Goal: Transaction & Acquisition: Purchase product/service

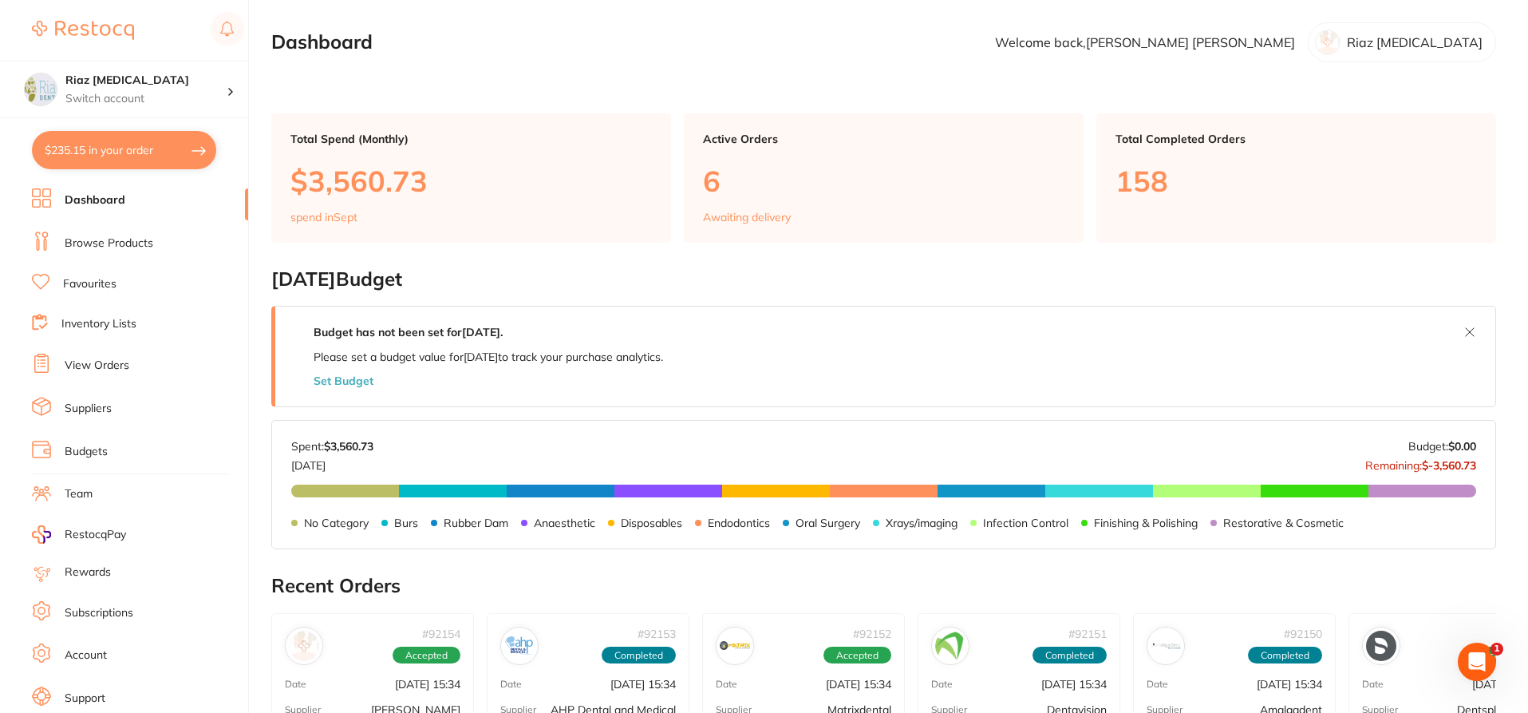
click at [116, 240] on link "Browse Products" at bounding box center [109, 243] width 89 height 16
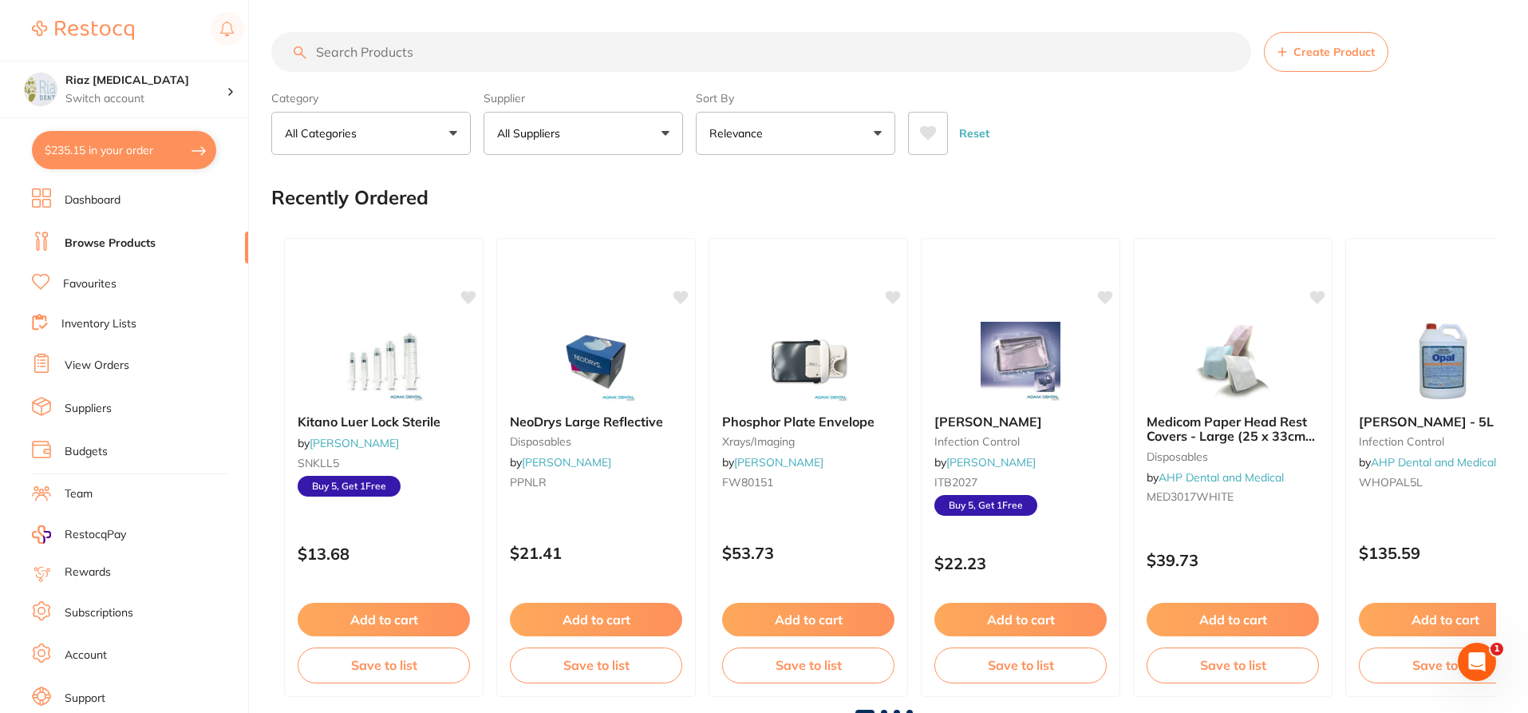
click at [391, 46] on input "search" at bounding box center [761, 52] width 980 height 40
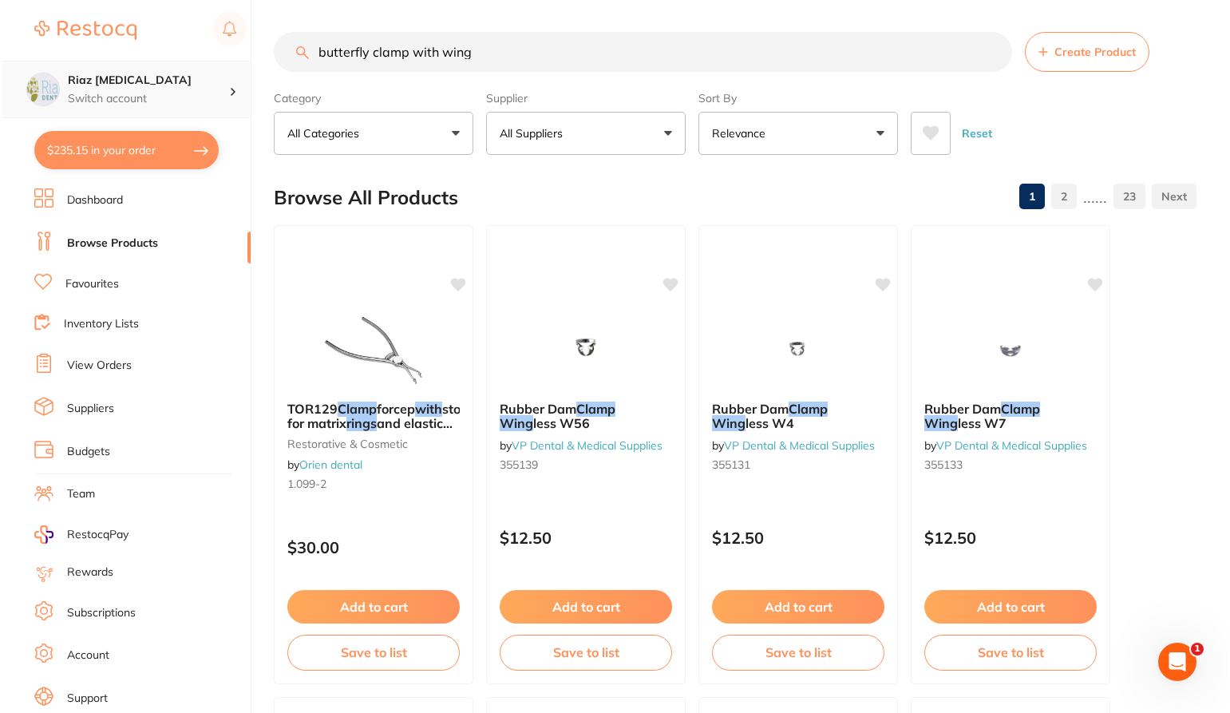
scroll to position [1, 0]
drag, startPoint x: 479, startPoint y: 50, endPoint x: 226, endPoint y: 68, distance: 253.6
click at [226, 68] on div "$235.15 Riaz [MEDICAL_DATA] Switch account Riaz [MEDICAL_DATA] $235.15 in your …" at bounding box center [613, 356] width 1226 height 713
paste input "CT-9884142"
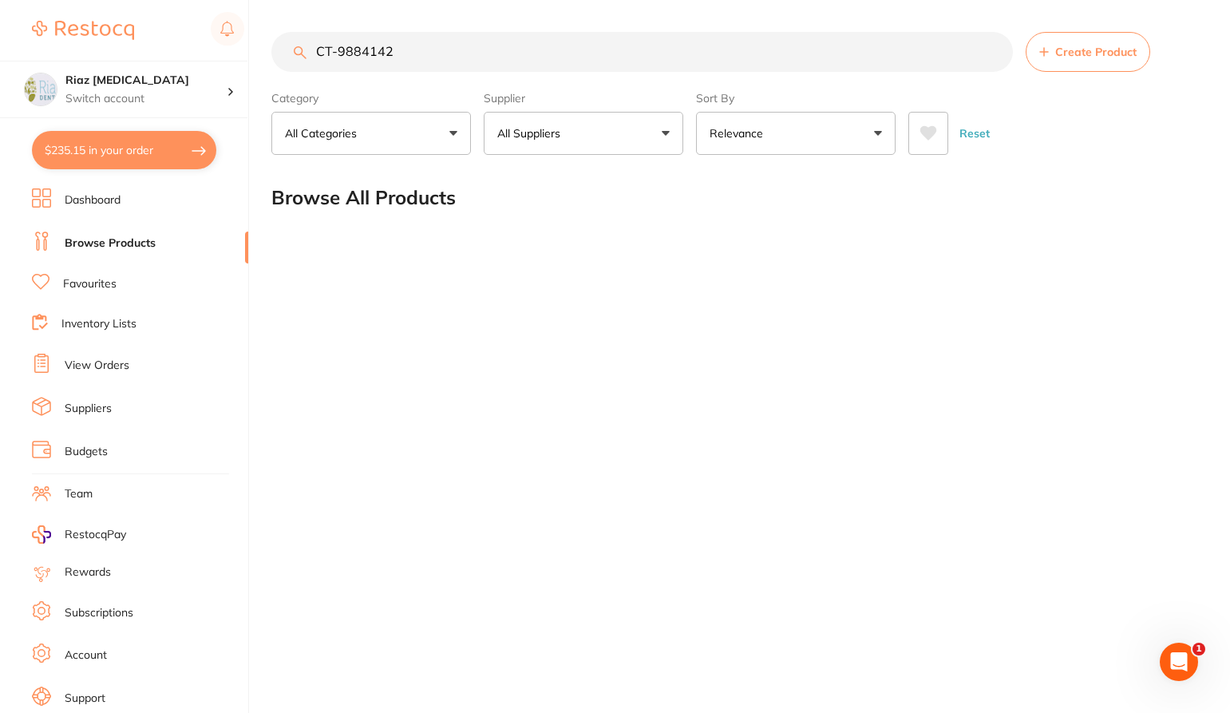
click at [575, 130] on button "All Suppliers" at bounding box center [584, 133] width 200 height 43
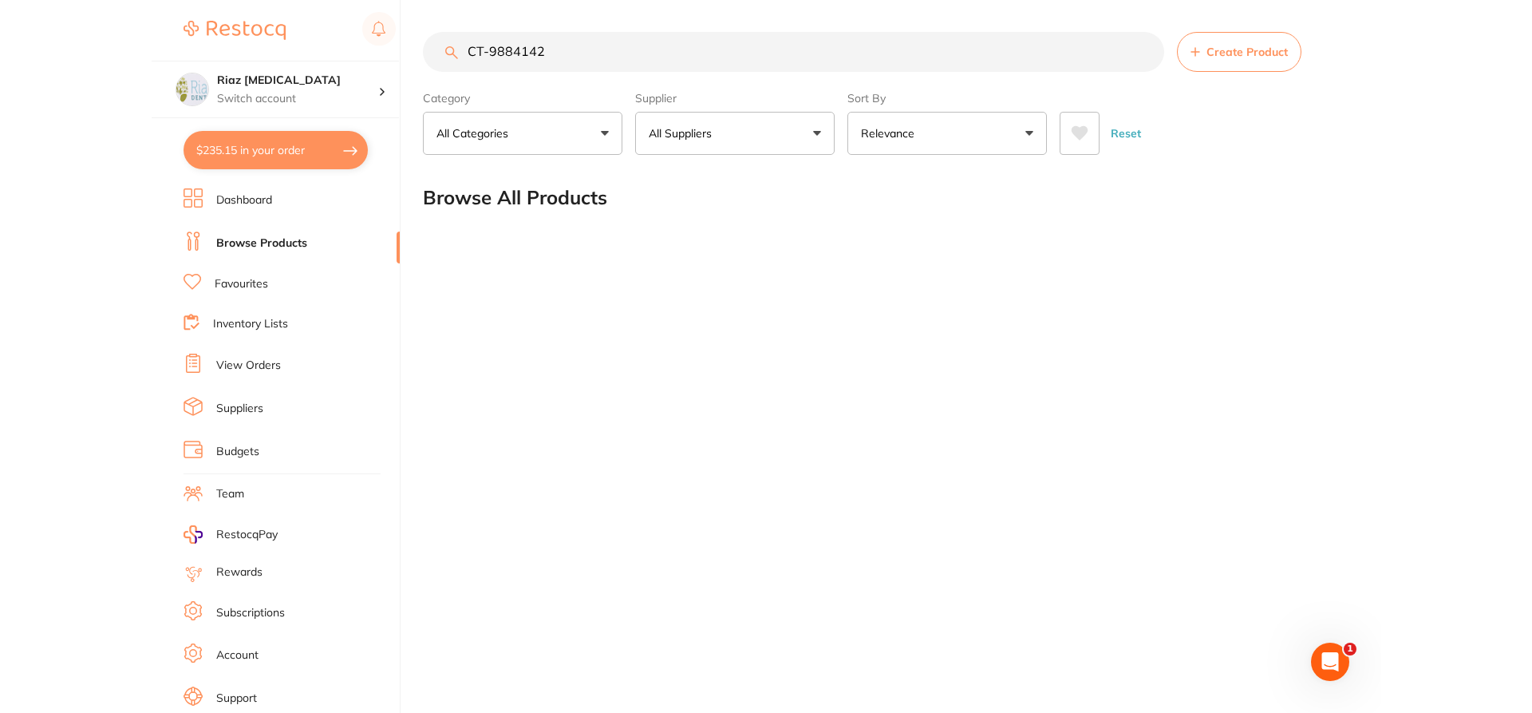
scroll to position [0, 0]
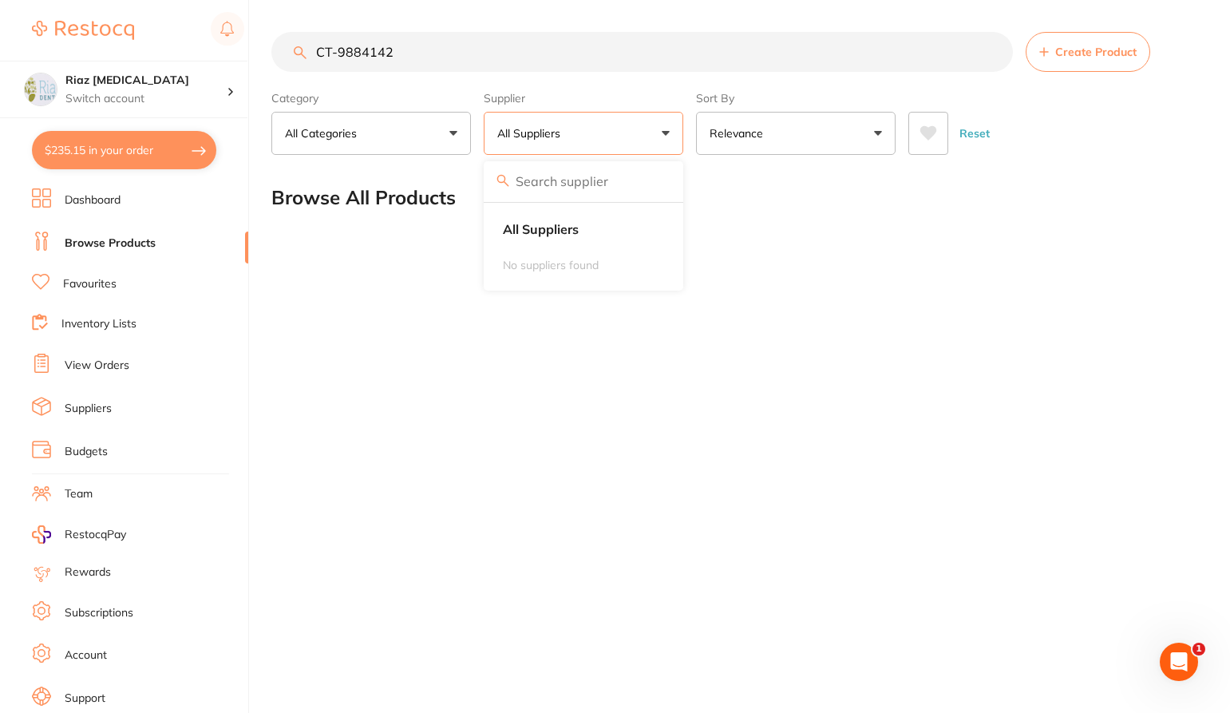
click at [515, 49] on input "CT-9884142" at bounding box center [641, 52] width 741 height 40
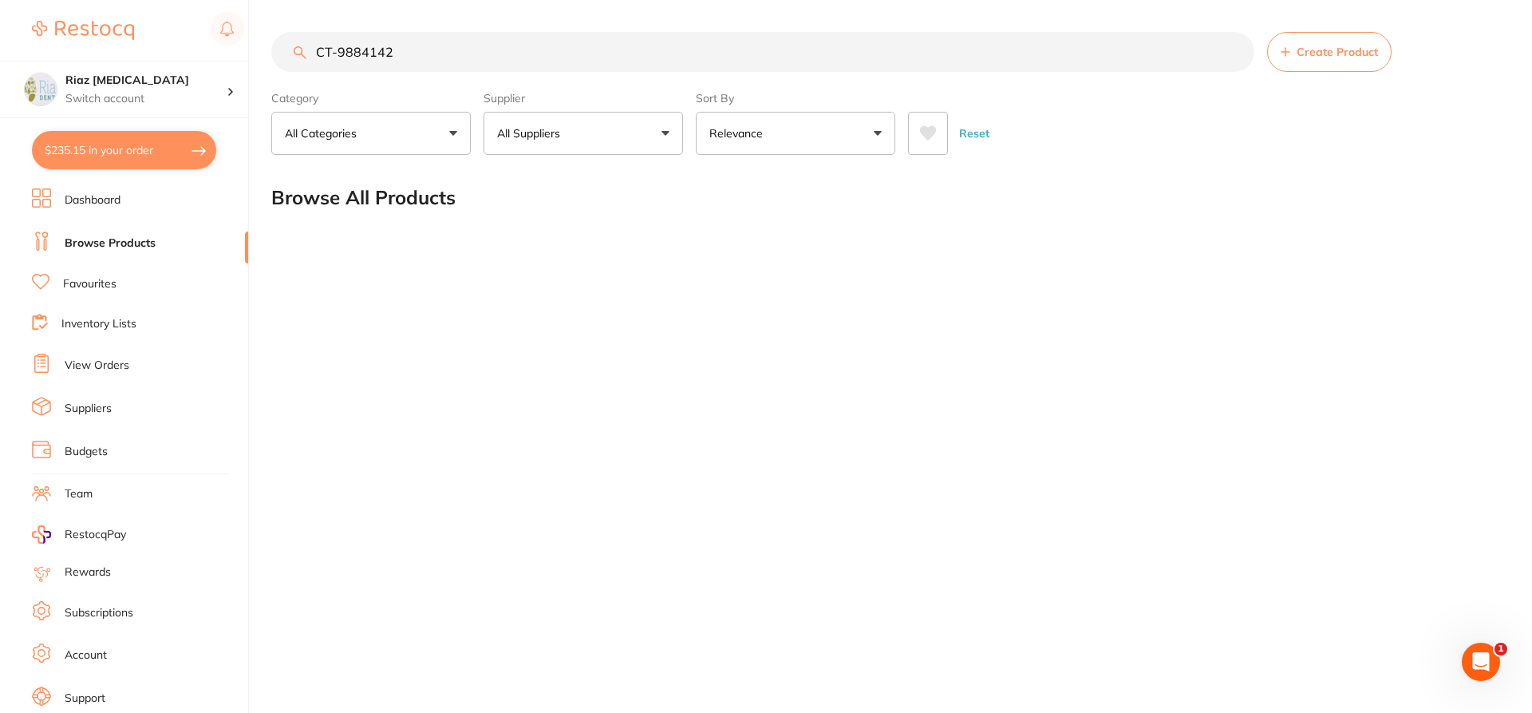
click at [339, 56] on input "CT-9884142" at bounding box center [762, 52] width 983 height 40
type input "9884142"
drag, startPoint x: 441, startPoint y: 55, endPoint x: 265, endPoint y: 59, distance: 176.4
click at [265, 59] on div "$235.15 Riaz [MEDICAL_DATA] Switch account Riaz [MEDICAL_DATA] $235.15 in your …" at bounding box center [766, 356] width 1532 height 713
click at [505, 120] on button "All Suppliers" at bounding box center [584, 133] width 200 height 43
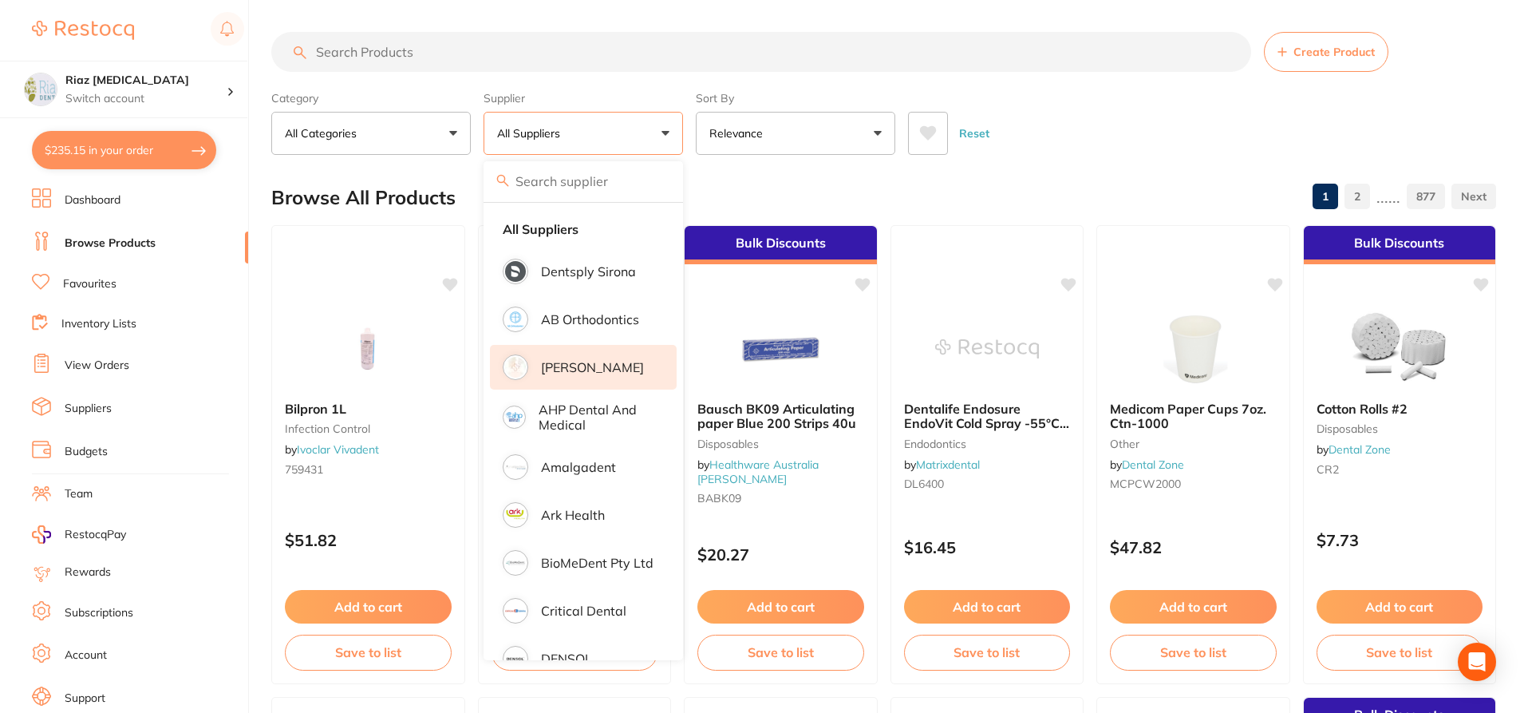
click at [556, 375] on li "[PERSON_NAME]" at bounding box center [583, 367] width 187 height 45
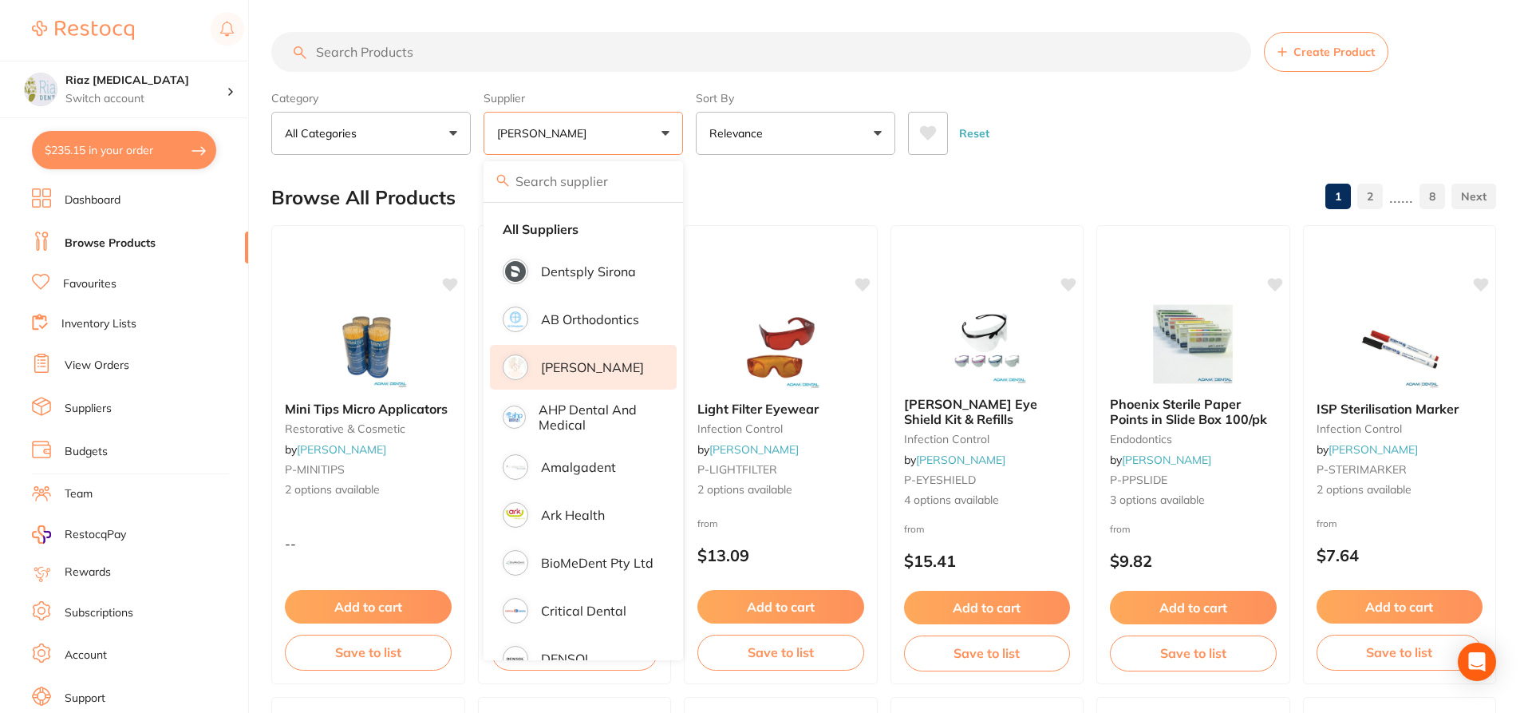
click at [342, 41] on input "search" at bounding box center [761, 52] width 980 height 40
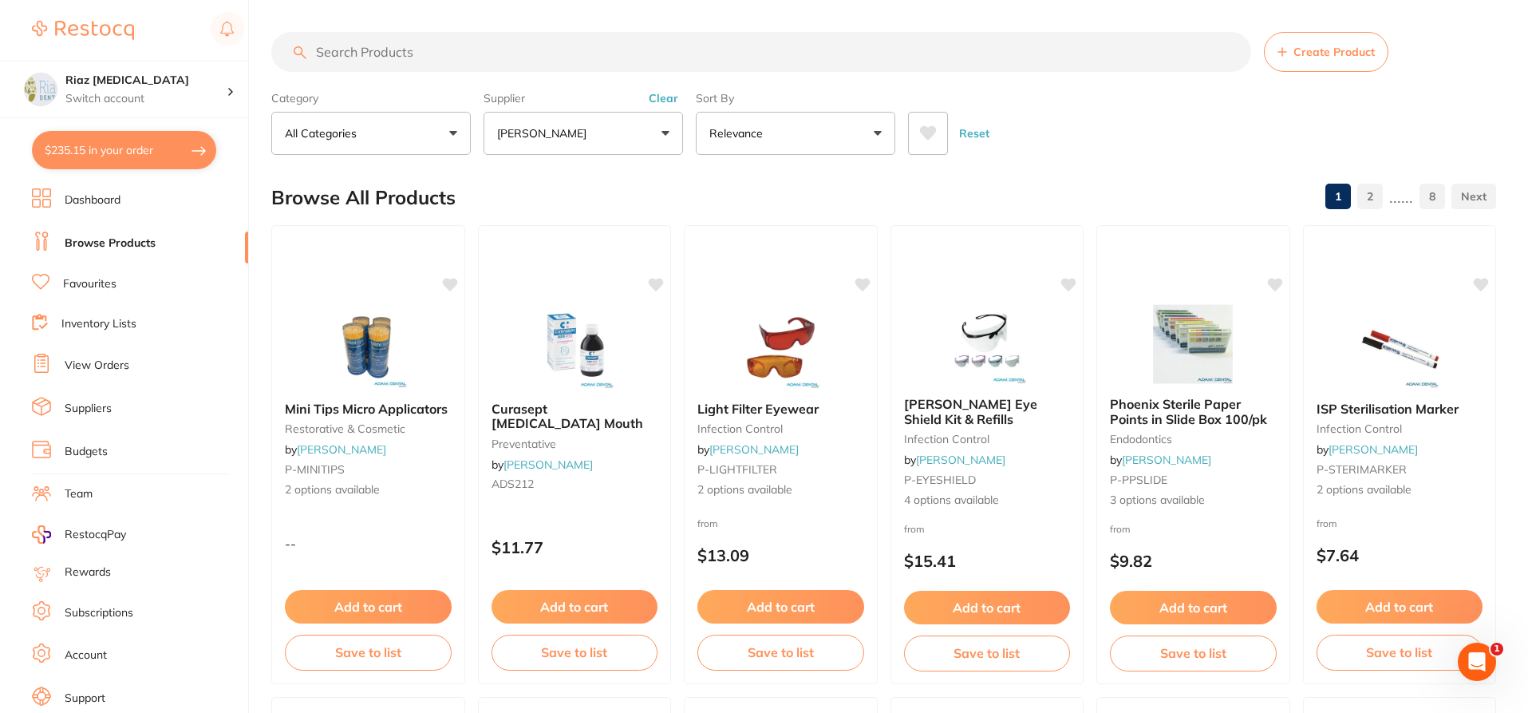
click at [440, 34] on input "search" at bounding box center [761, 52] width 980 height 40
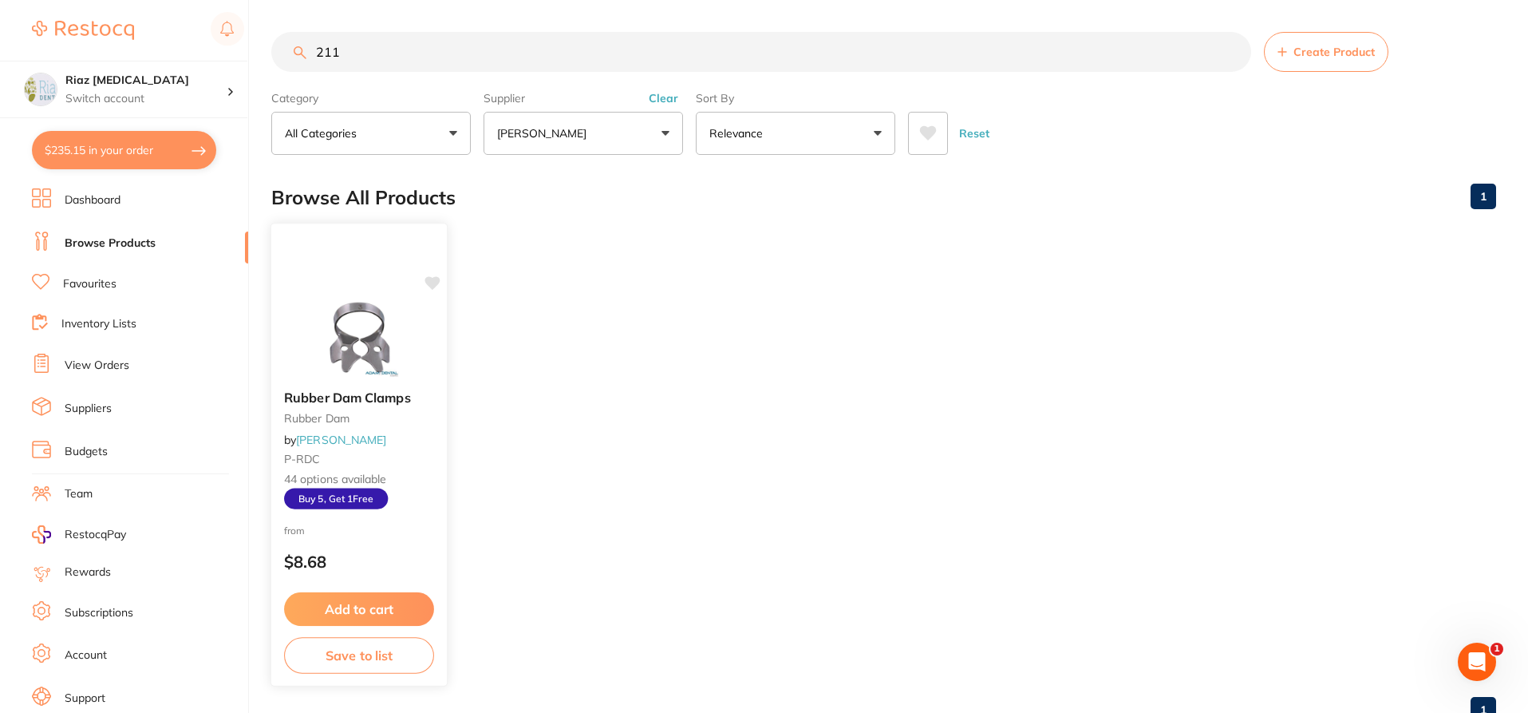
type input "211"
click at [349, 287] on div "Rubber Dam Clamps rubber dam by [PERSON_NAME] P-RDC 44 options available Buy 5,…" at bounding box center [359, 455] width 177 height 464
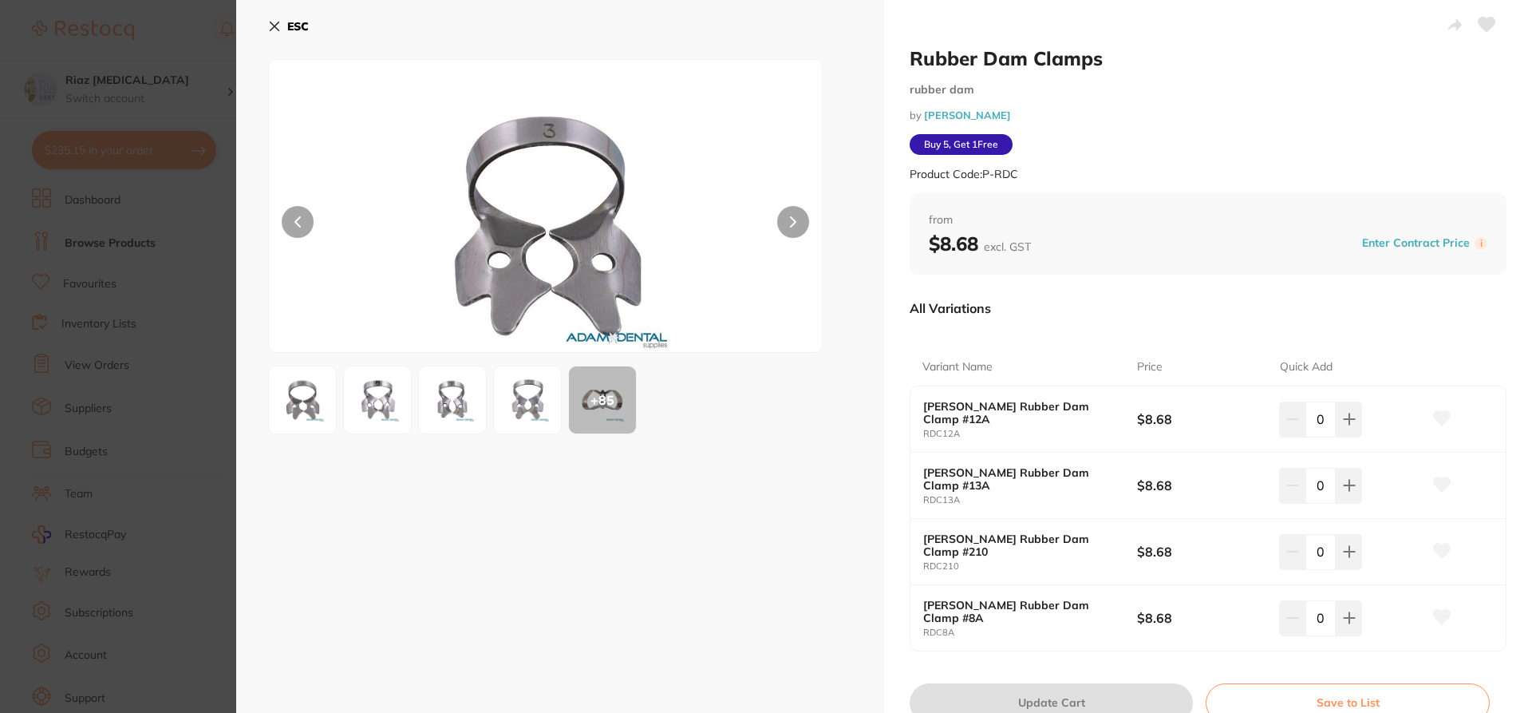
click at [605, 401] on div "+ 85" at bounding box center [602, 399] width 67 height 67
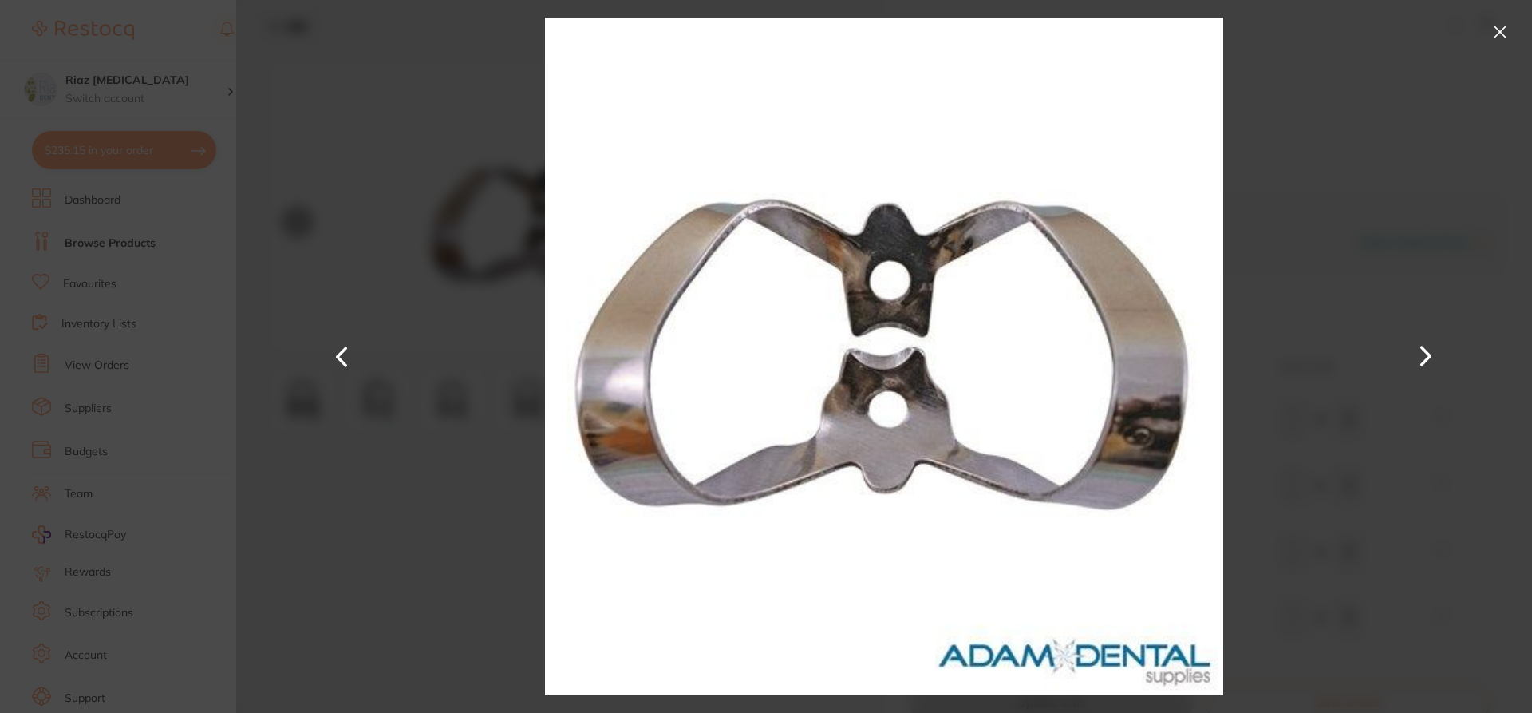
click at [1442, 357] on button at bounding box center [1426, 356] width 38 height 357
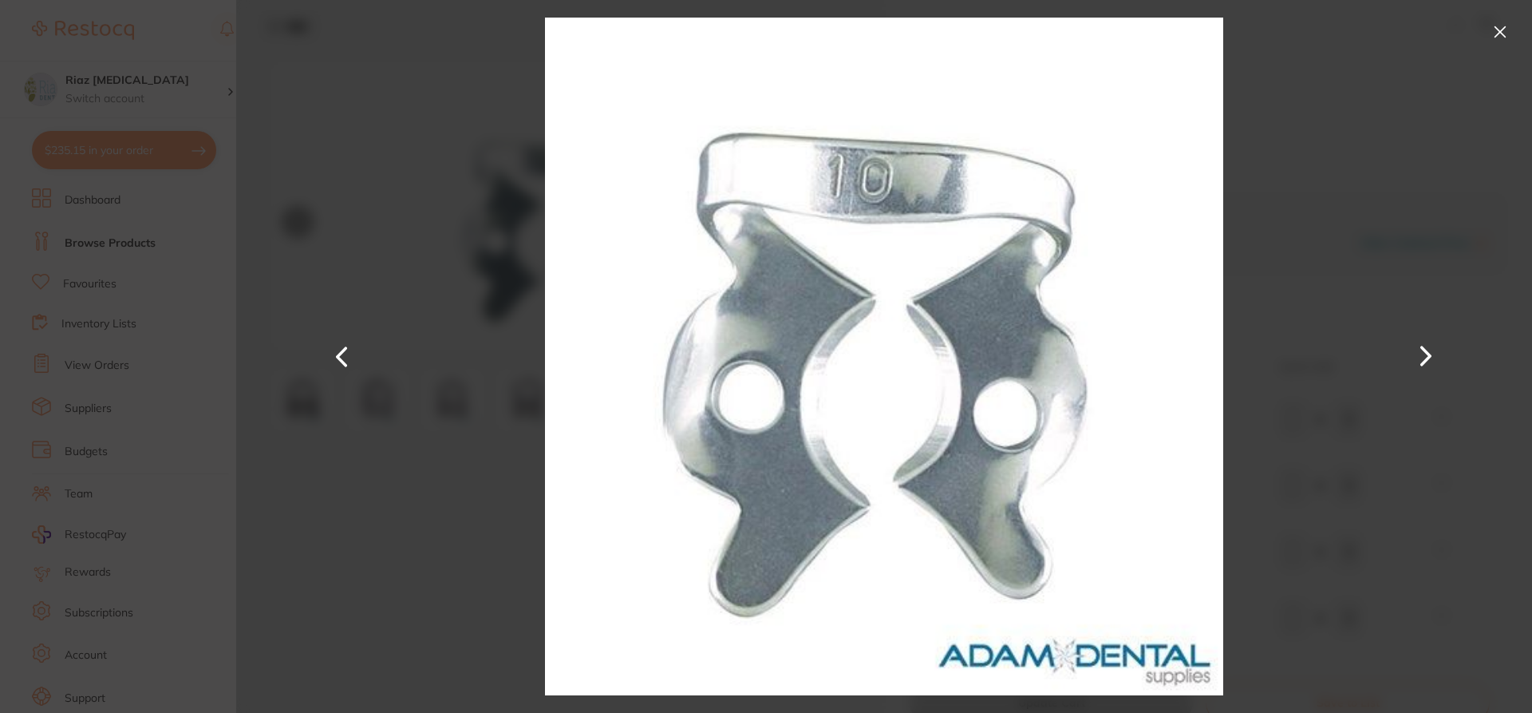
click at [1500, 23] on button at bounding box center [1501, 32] width 26 height 26
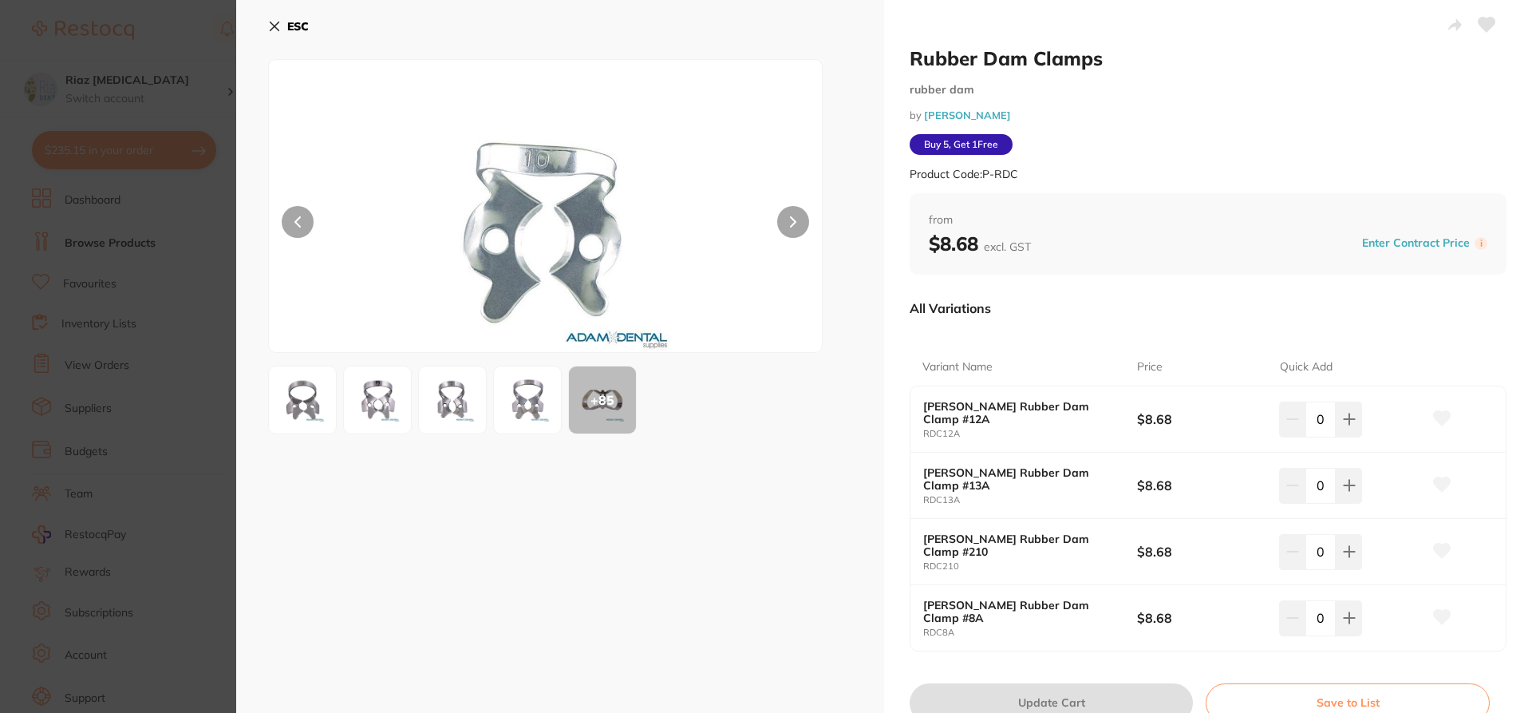
click at [600, 397] on div "+ 85" at bounding box center [602, 399] width 67 height 67
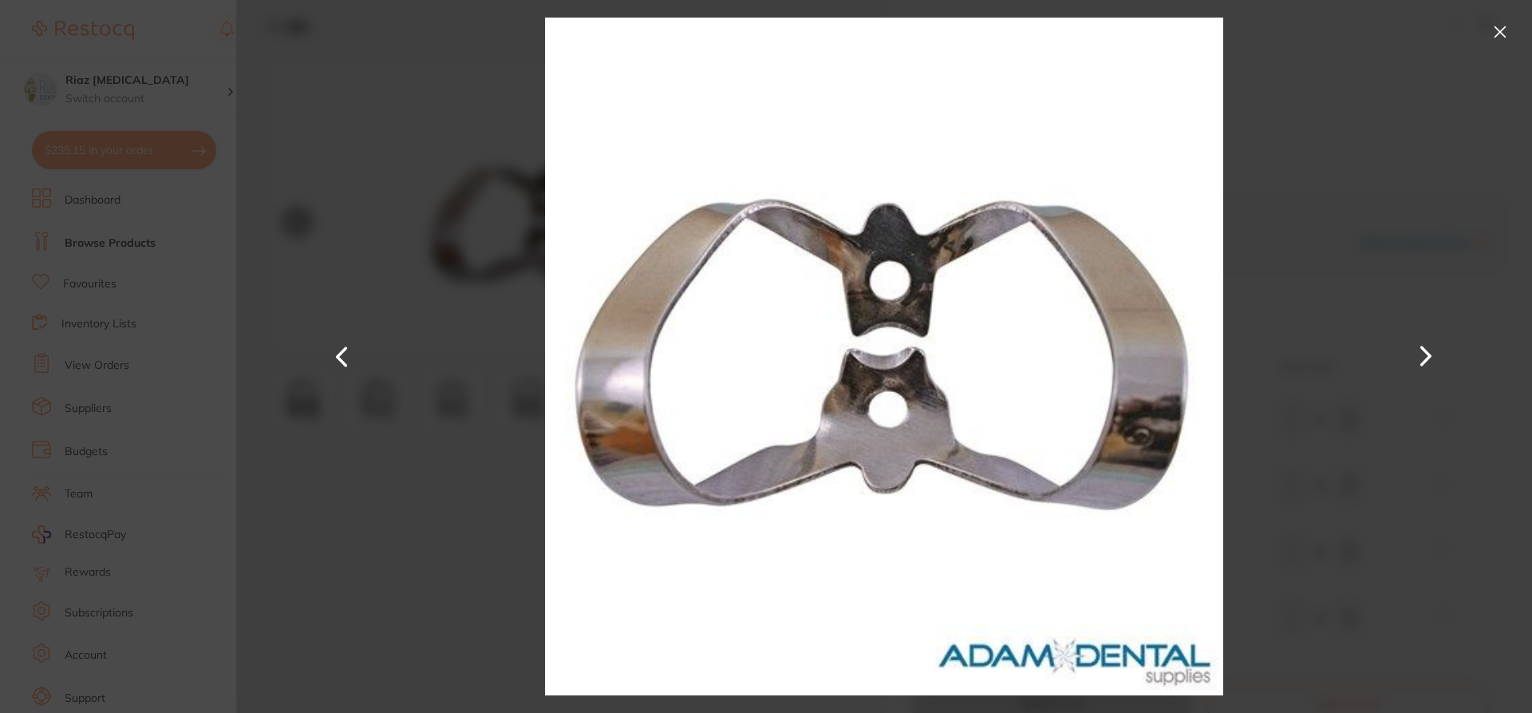
click at [1506, 26] on button at bounding box center [1501, 32] width 26 height 26
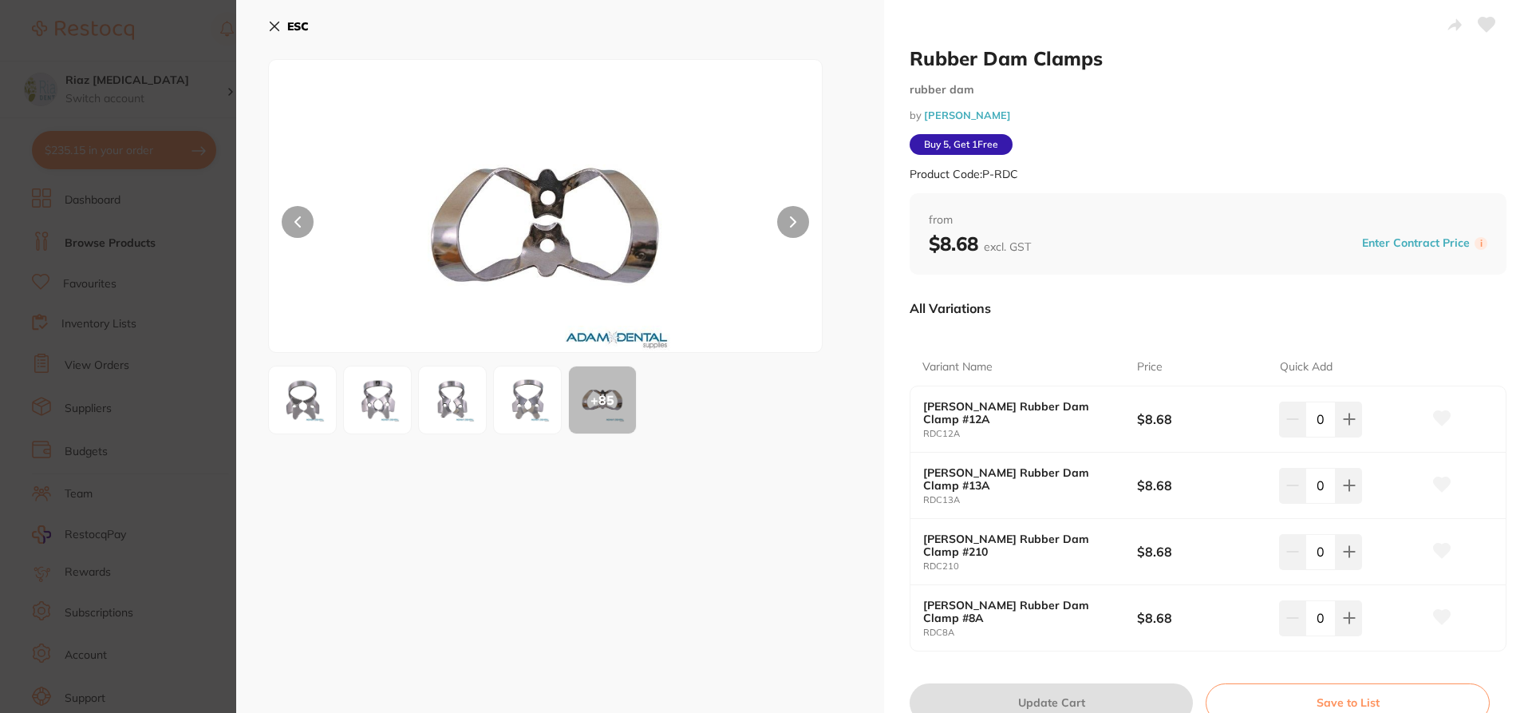
click at [267, 24] on div "ESC + 85" at bounding box center [560, 383] width 648 height 767
click at [272, 24] on icon at bounding box center [275, 26] width 9 height 9
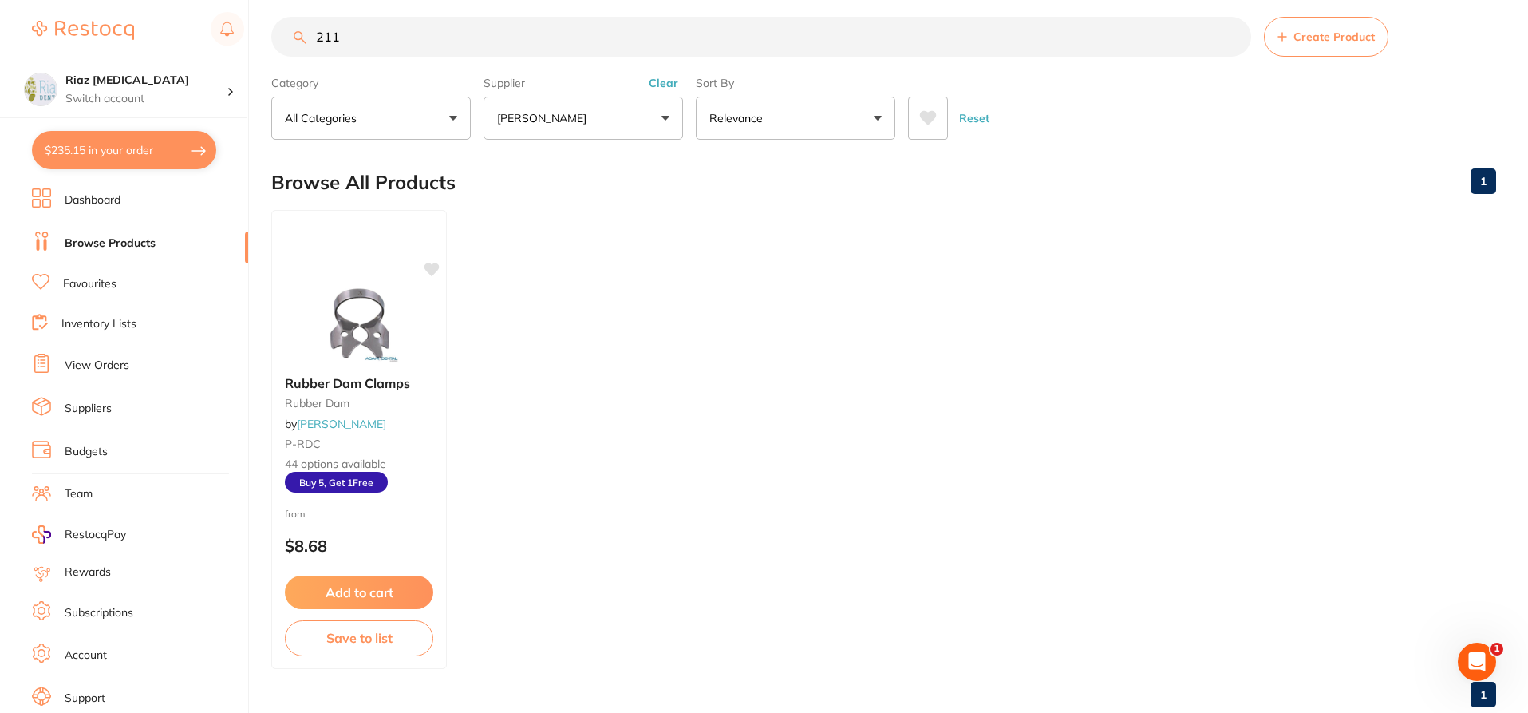
click at [551, 125] on p "[PERSON_NAME]" at bounding box center [545, 118] width 96 height 16
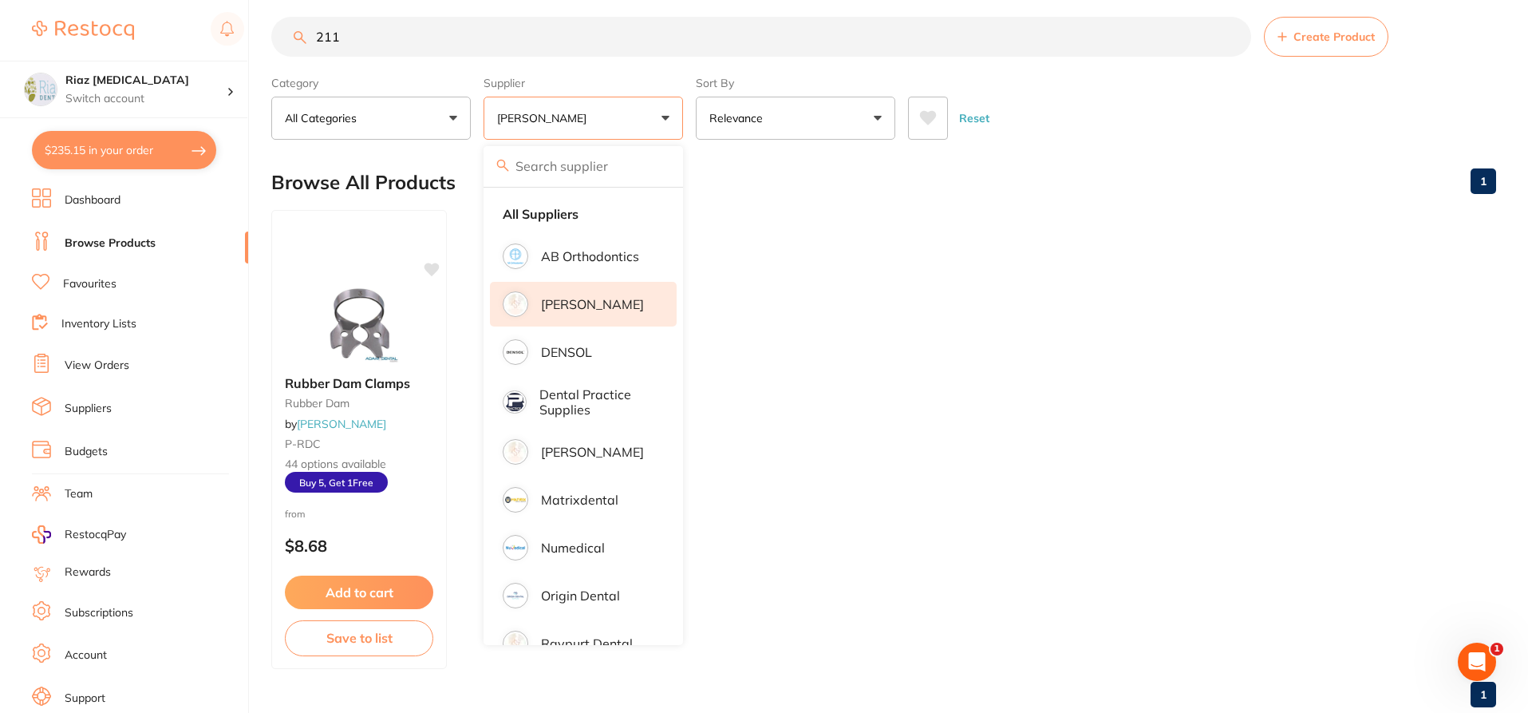
drag, startPoint x: 410, startPoint y: 41, endPoint x: 256, endPoint y: 46, distance: 154.1
click at [256, 46] on div "$235.15 Riaz [MEDICAL_DATA] Switch account Riaz [MEDICAL_DATA] $235.15 in your …" at bounding box center [764, 341] width 1528 height 713
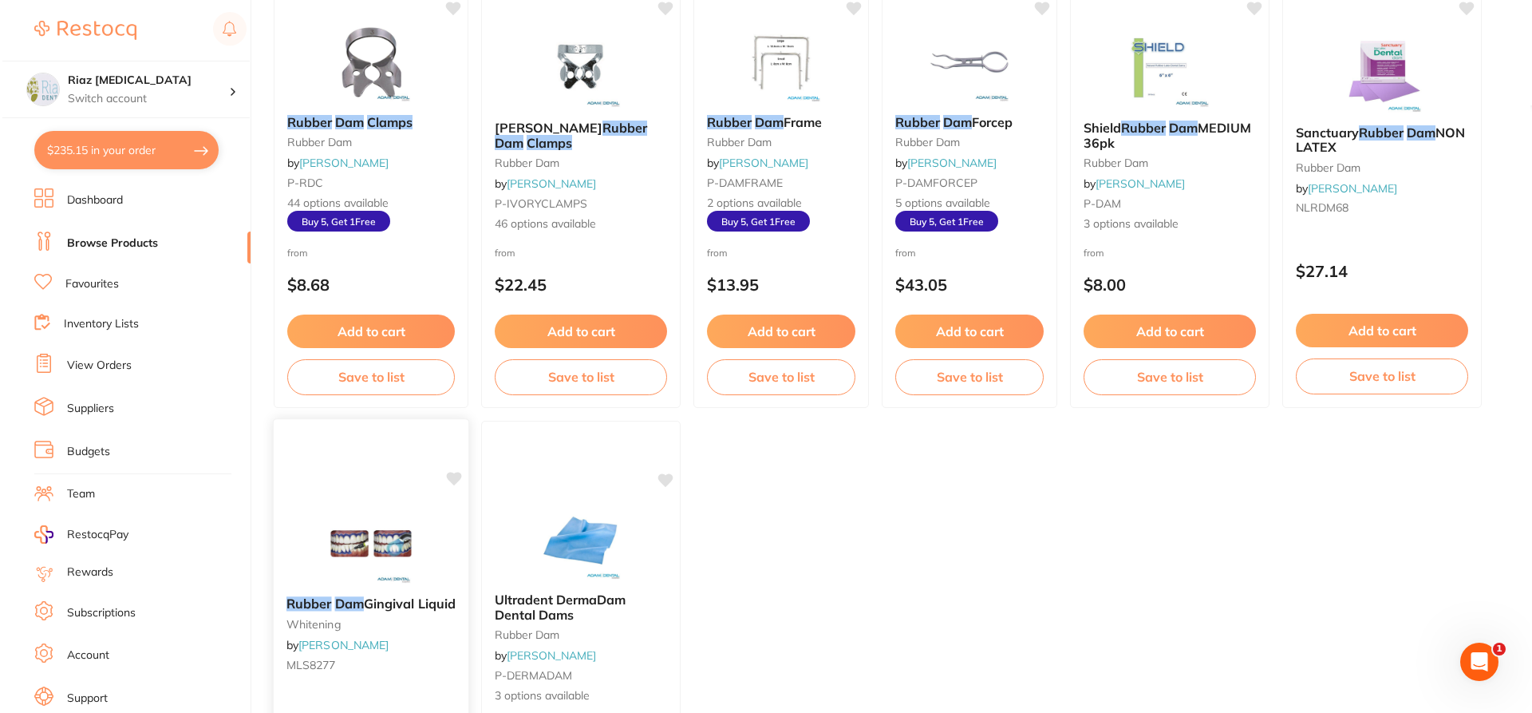
scroll to position [0, 0]
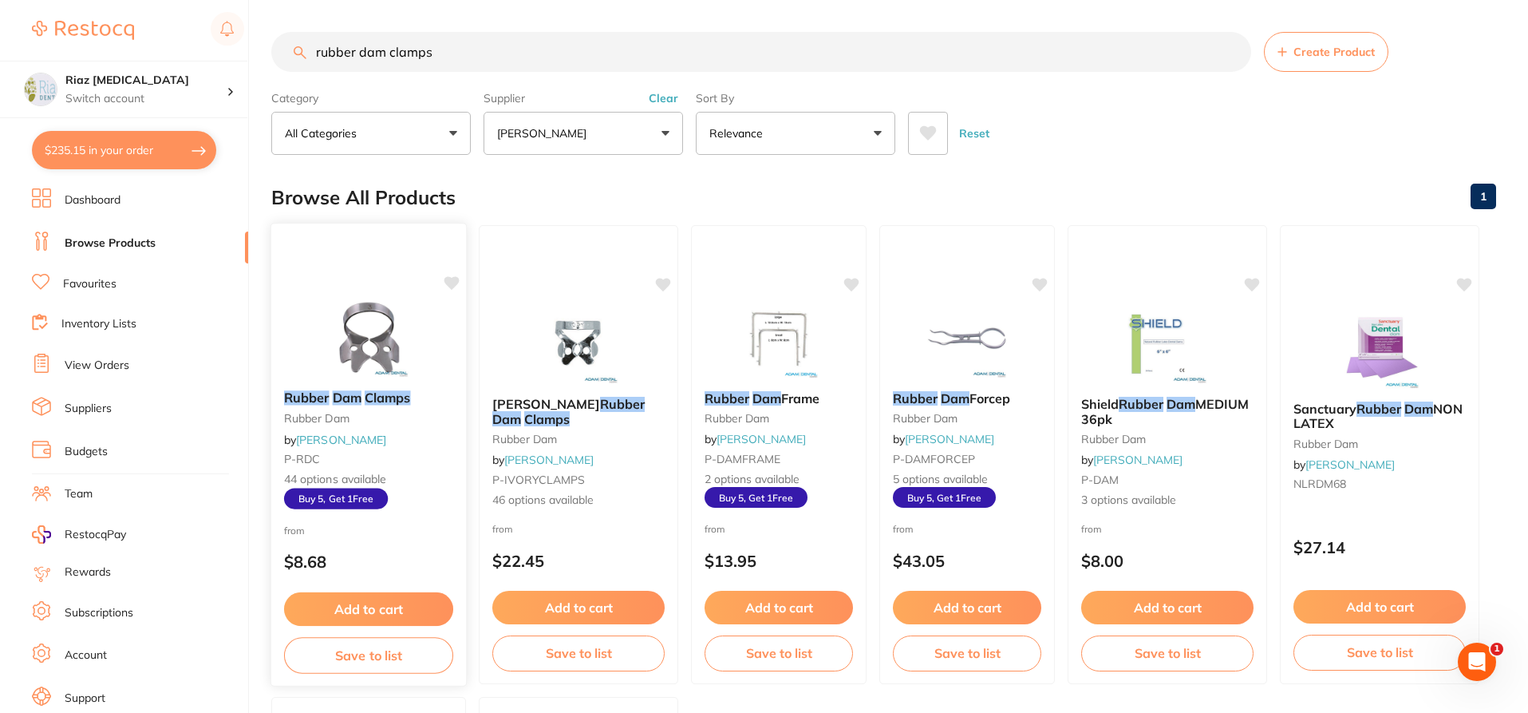
type input "rubber dam clamps"
click at [421, 302] on img at bounding box center [368, 337] width 105 height 81
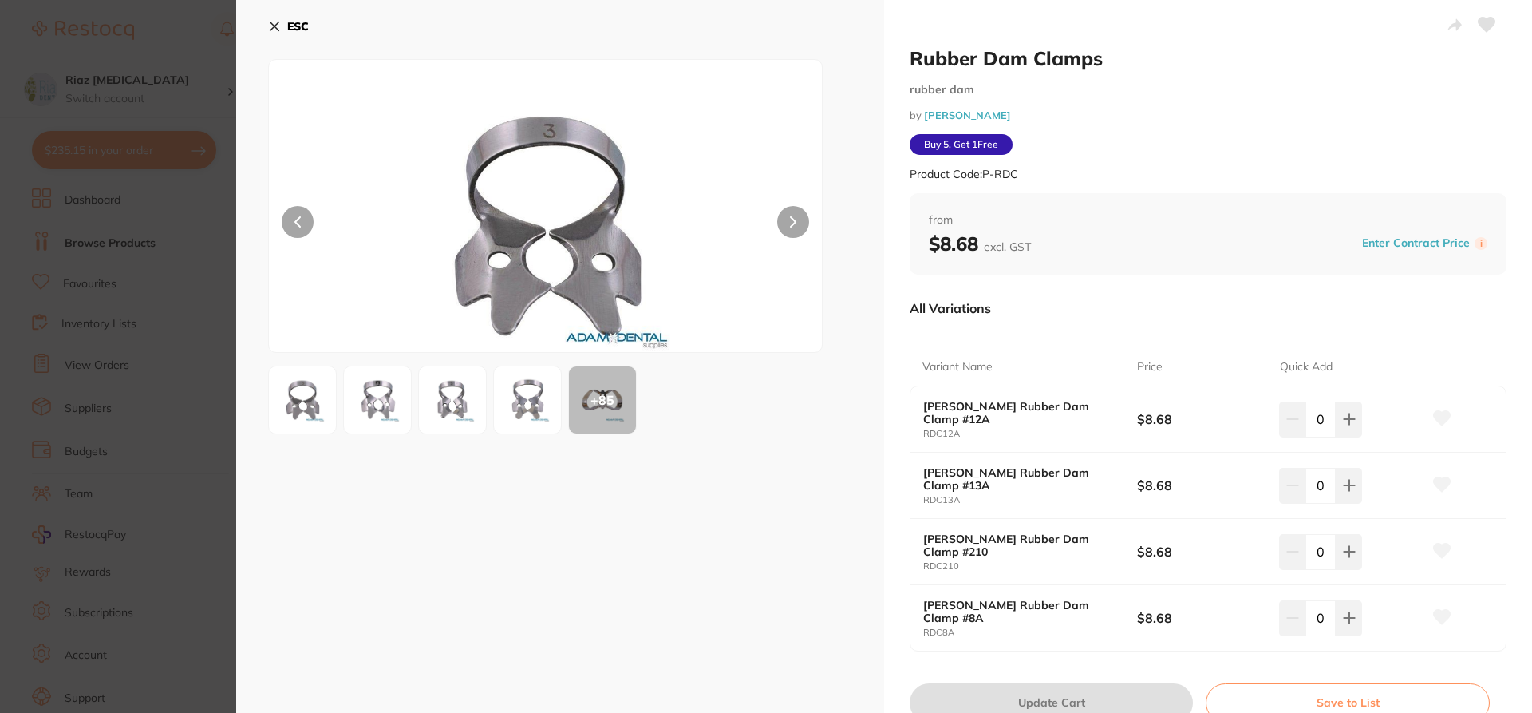
click at [267, 27] on div "ESC + 85" at bounding box center [560, 383] width 648 height 767
click at [279, 32] on icon at bounding box center [274, 26] width 13 height 13
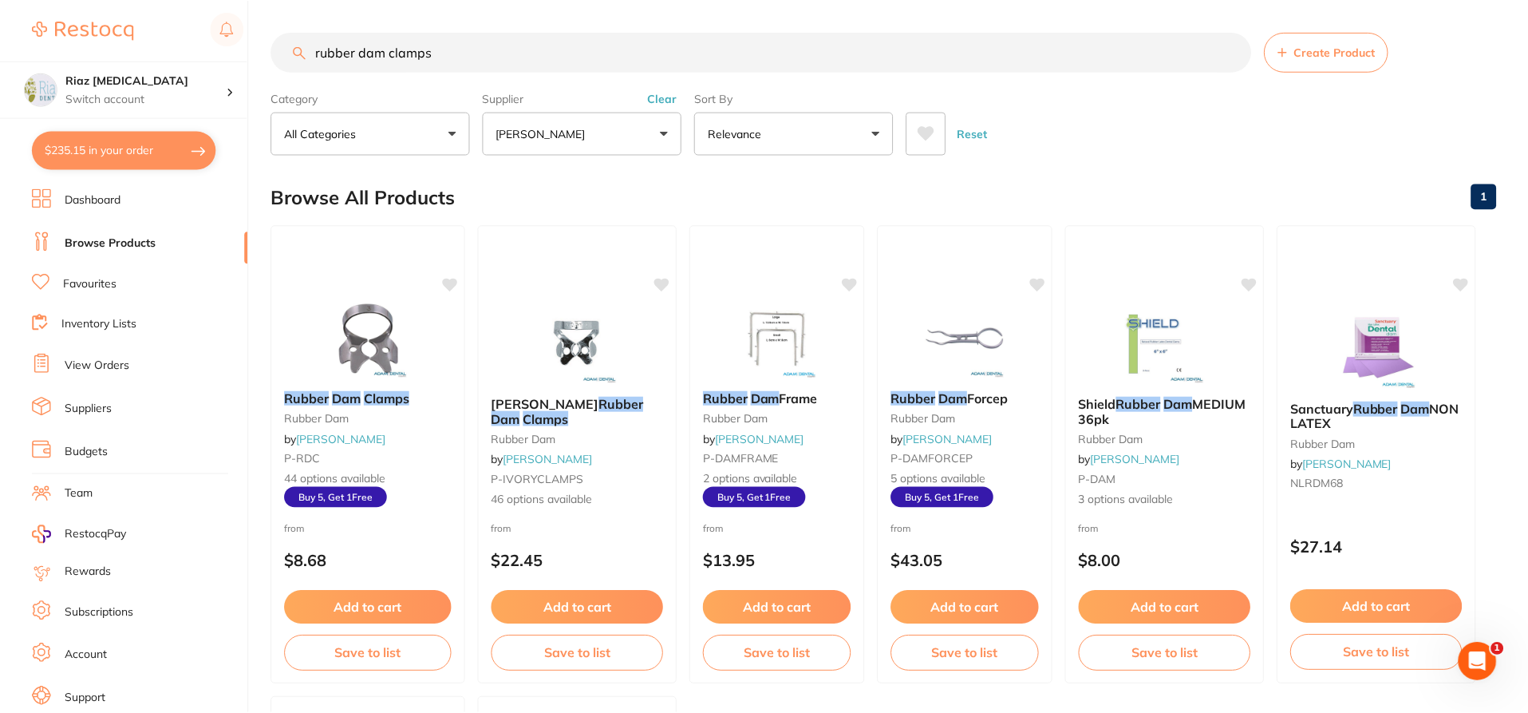
scroll to position [1, 0]
click at [664, 125] on button "[PERSON_NAME]" at bounding box center [584, 132] width 200 height 43
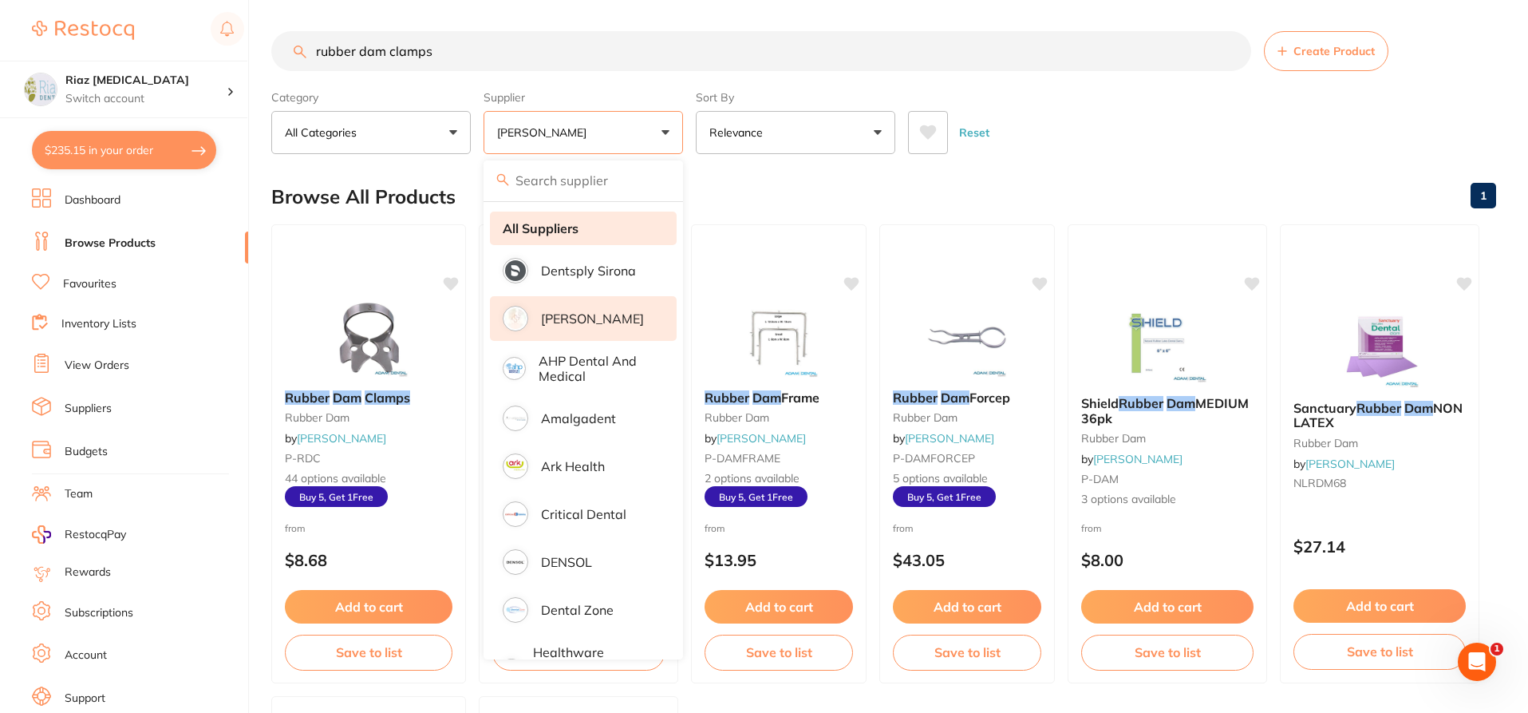
drag, startPoint x: 536, startPoint y: 231, endPoint x: 532, endPoint y: 213, distance: 18.0
click at [537, 231] on strong "All Suppliers" at bounding box center [541, 228] width 76 height 14
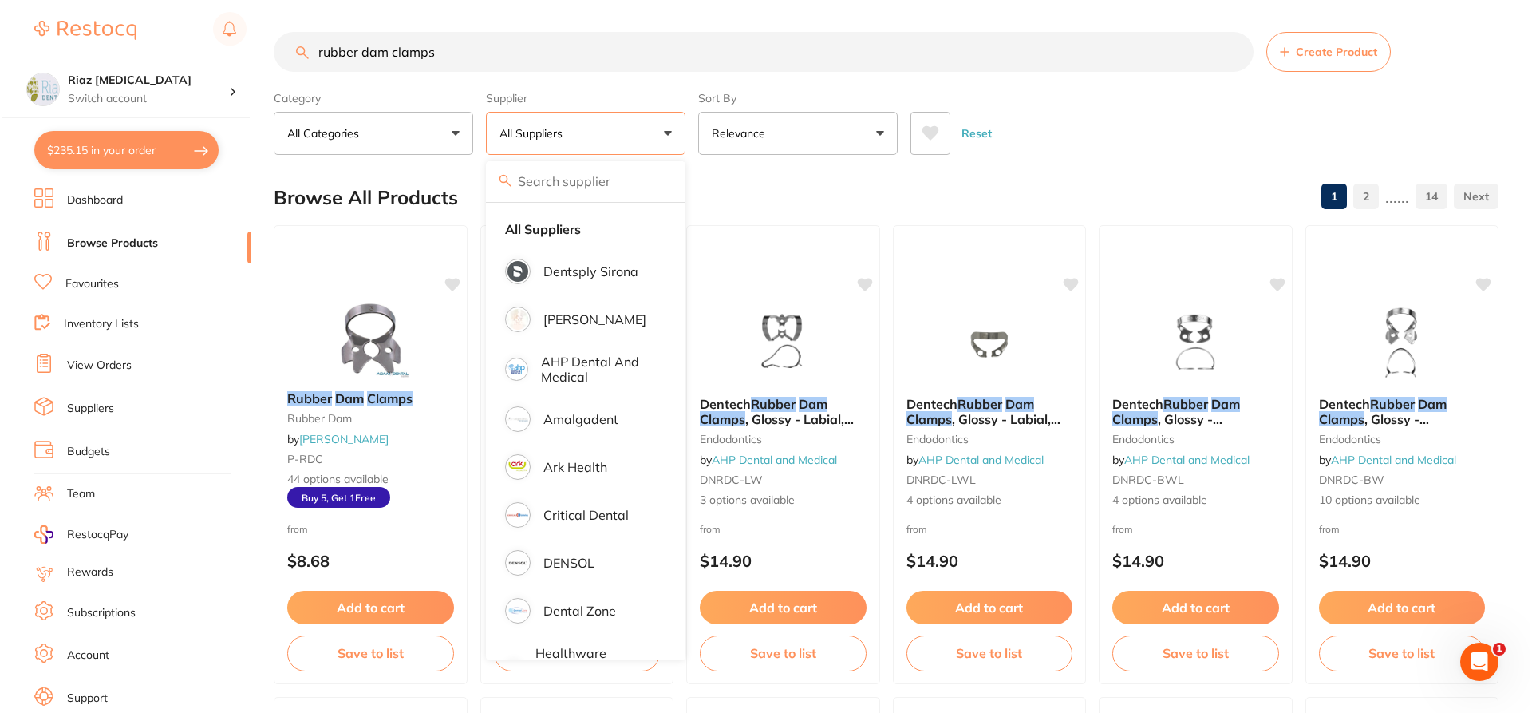
scroll to position [0, 0]
click at [1033, 117] on div "Reset" at bounding box center [1195, 127] width 575 height 56
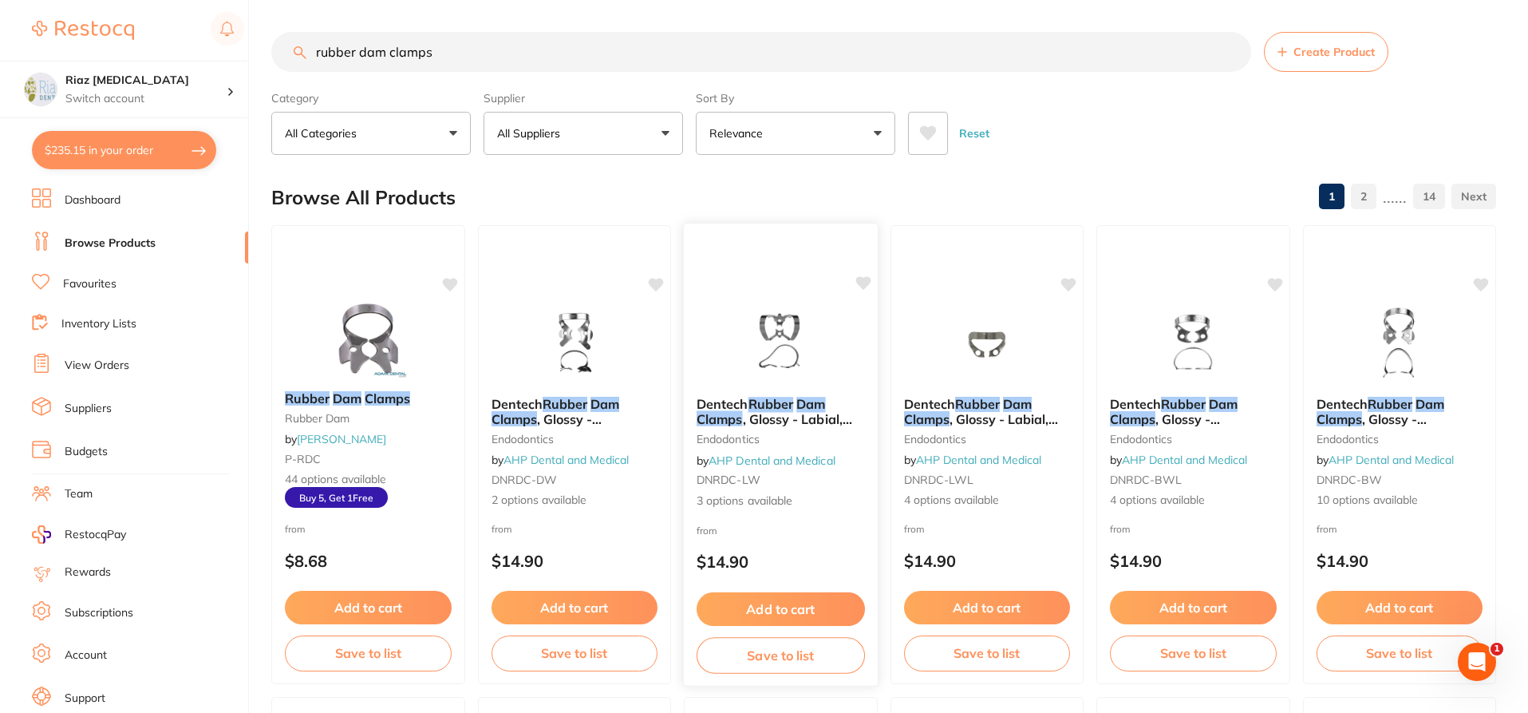
click at [785, 330] on img at bounding box center [781, 343] width 105 height 81
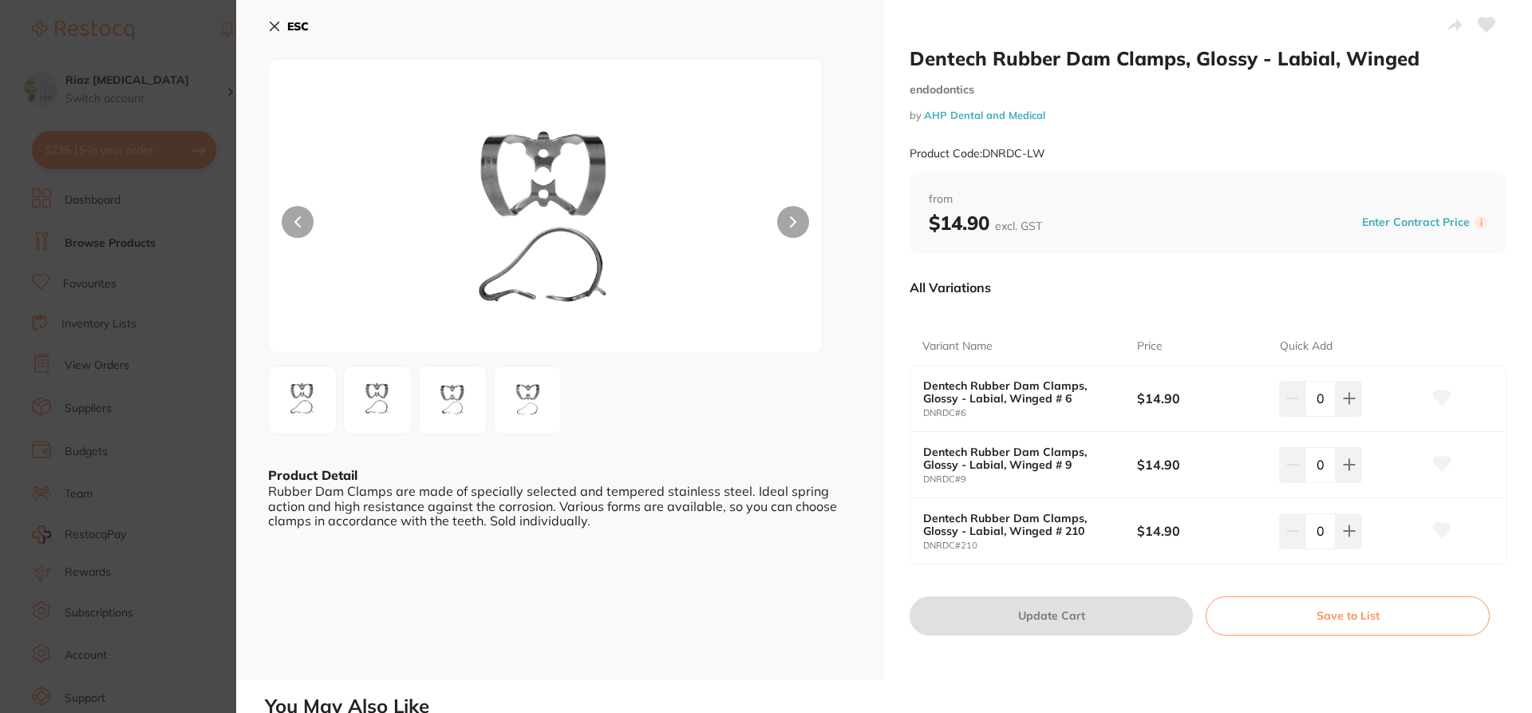
click at [299, 391] on img at bounding box center [302, 399] width 57 height 57
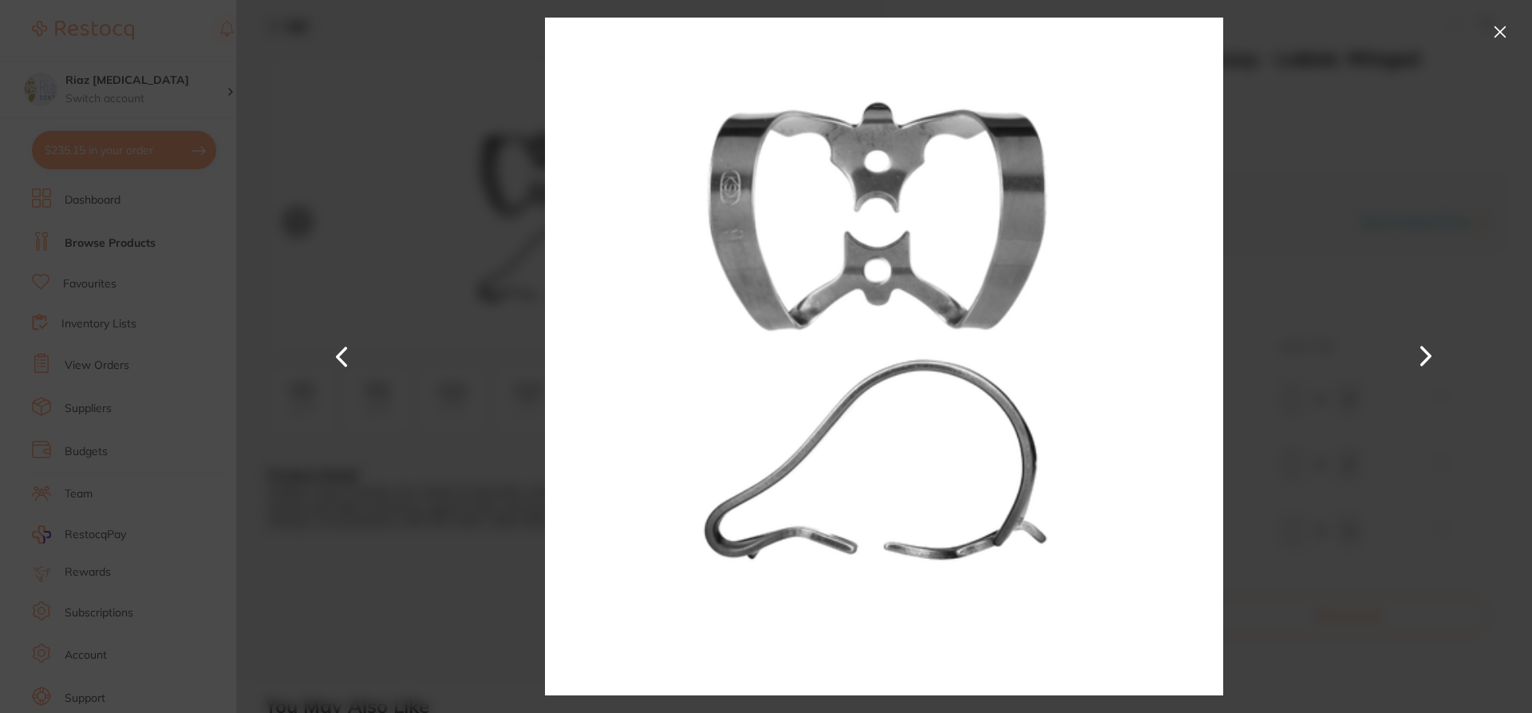
click at [1425, 353] on button at bounding box center [1426, 356] width 38 height 357
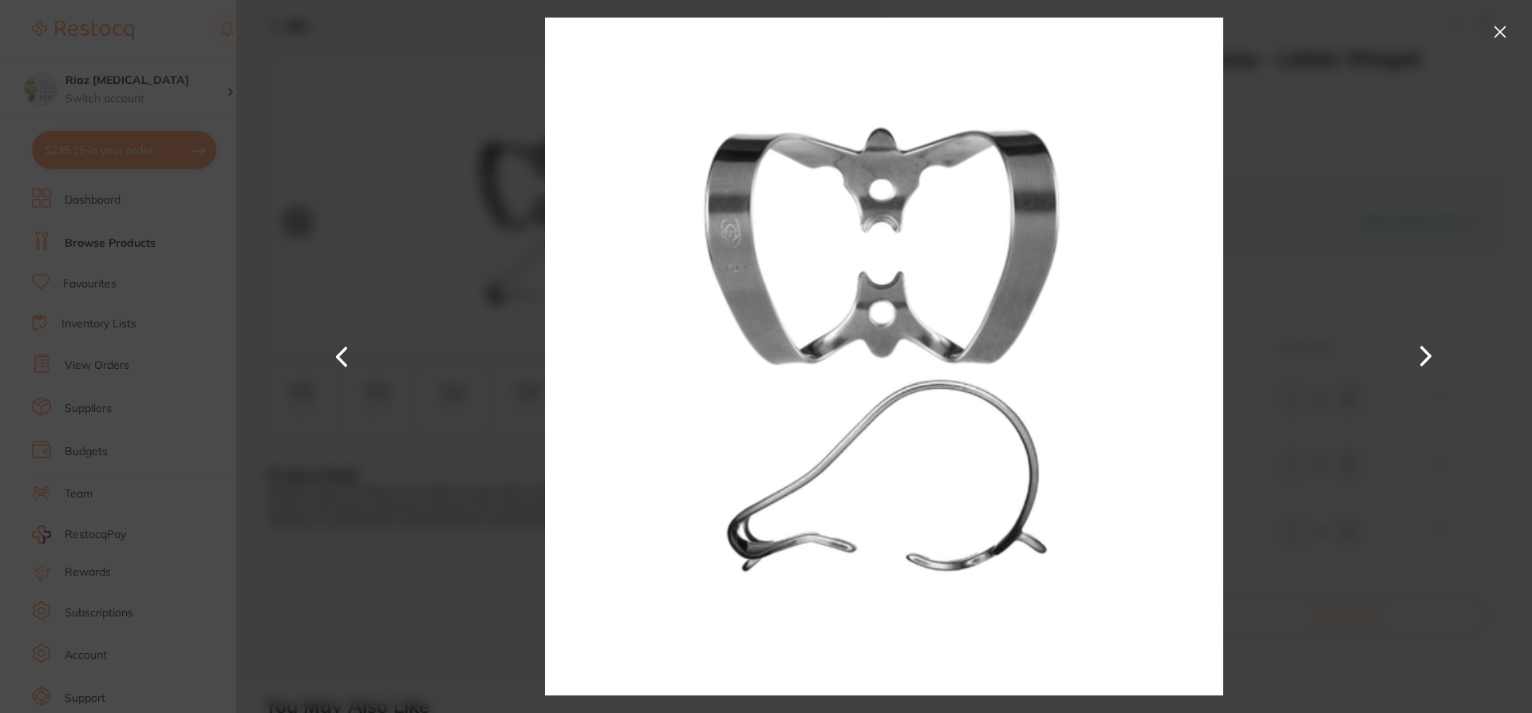
click at [1425, 353] on button at bounding box center [1426, 356] width 38 height 357
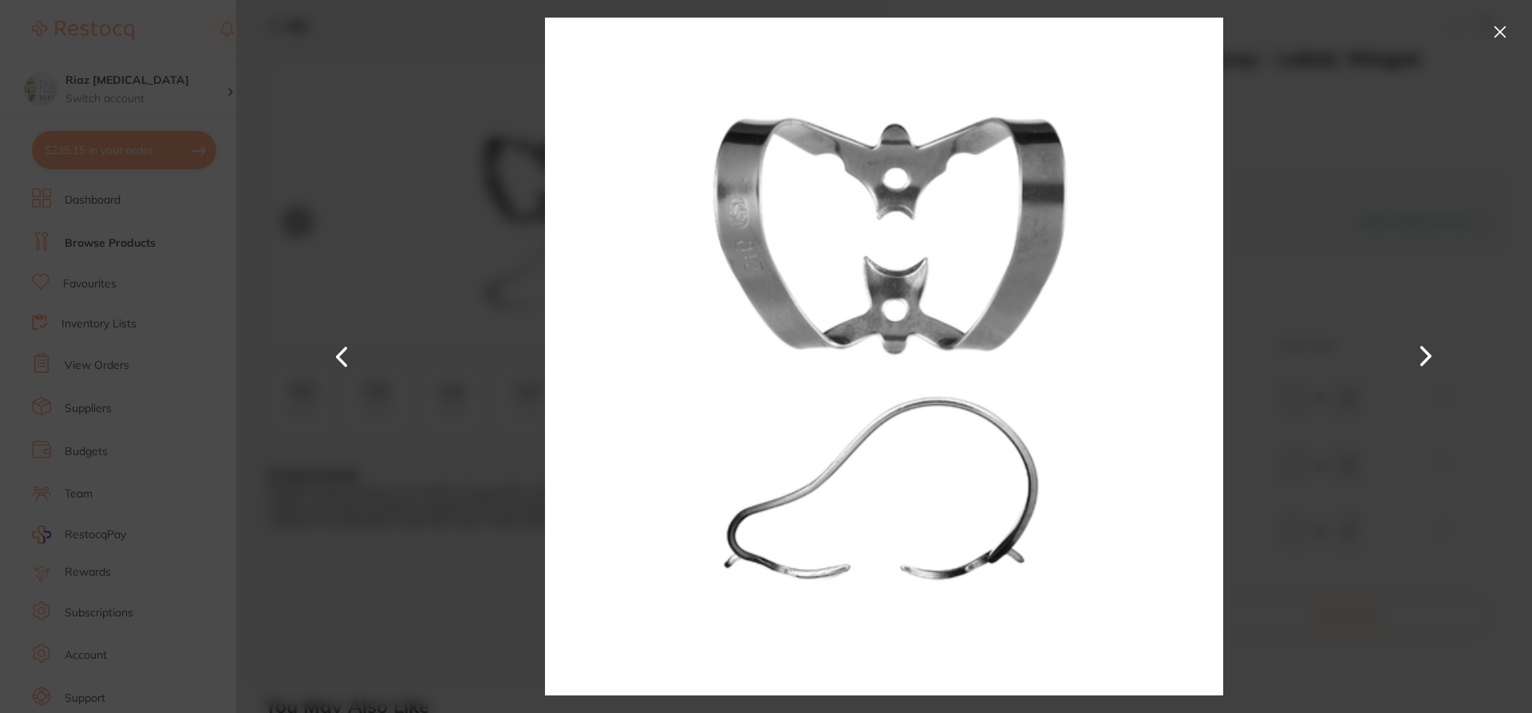
click at [1497, 17] on div at bounding box center [884, 356] width 1296 height 713
click at [1497, 35] on button at bounding box center [1501, 32] width 26 height 26
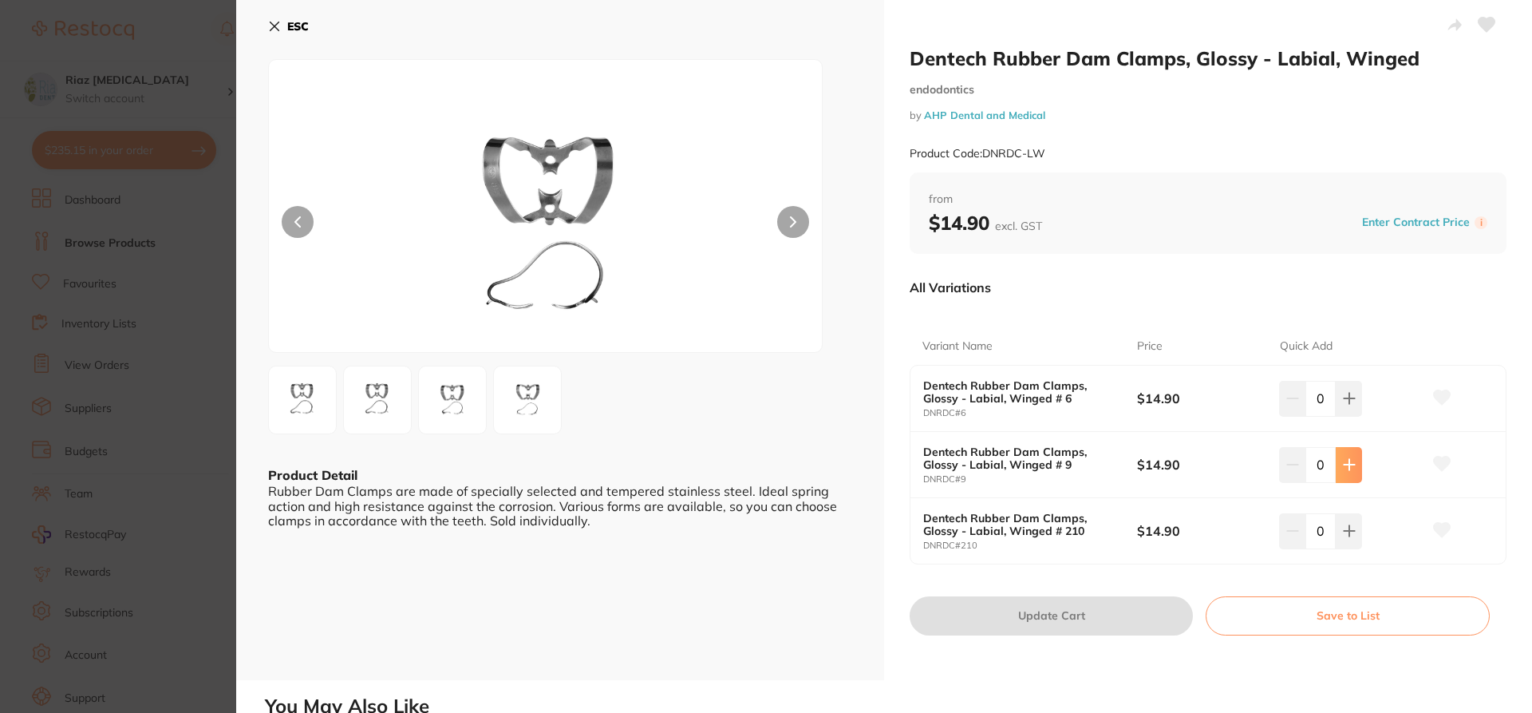
click at [1344, 467] on icon at bounding box center [1349, 464] width 13 height 13
type input "1"
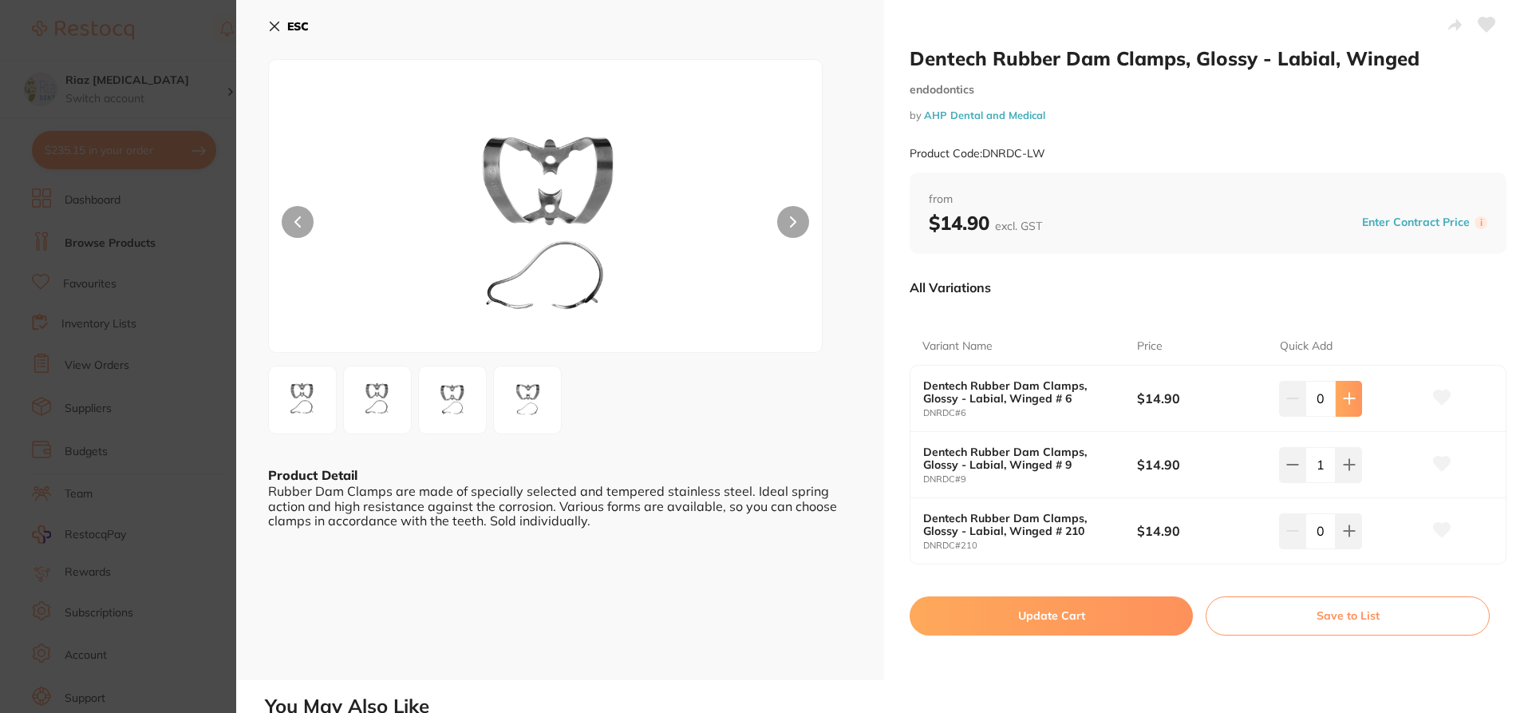
click at [1350, 398] on icon at bounding box center [1349, 398] width 10 height 10
type input "1"
click at [1114, 616] on button "Update Cart" at bounding box center [1051, 615] width 283 height 38
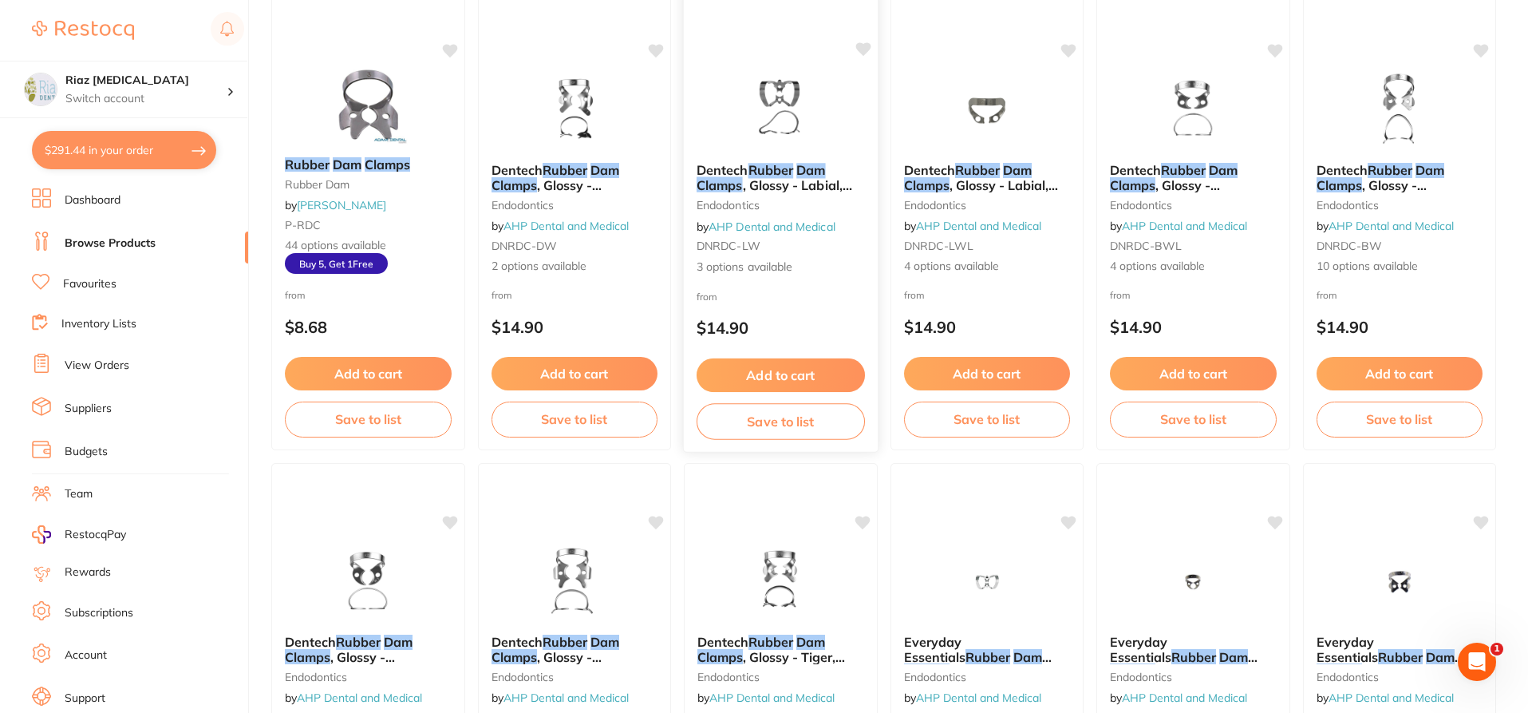
scroll to position [240, 0]
